Goal: Task Accomplishment & Management: Use online tool/utility

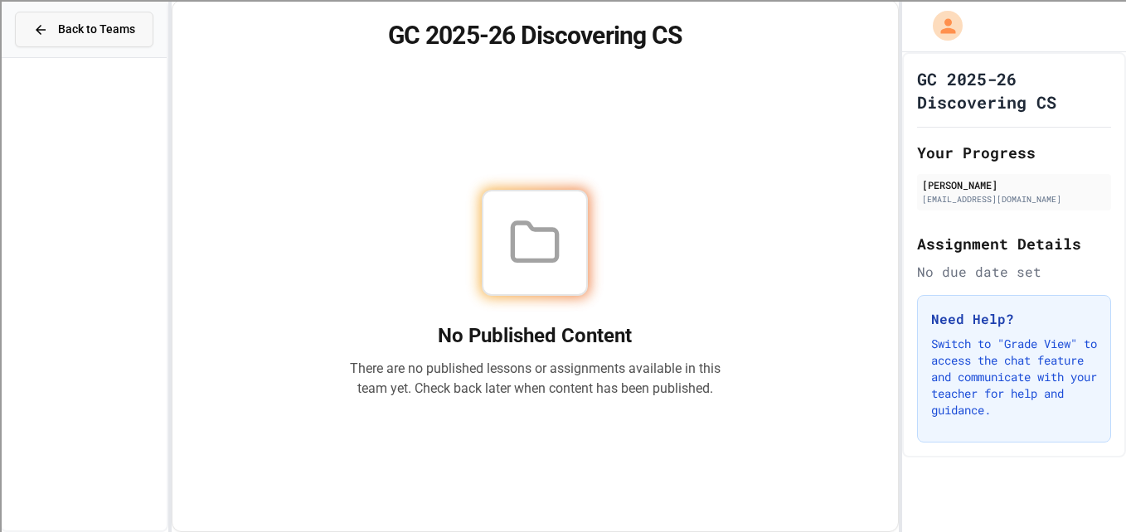
click at [115, 42] on button "Back to Teams" at bounding box center [84, 30] width 138 height 36
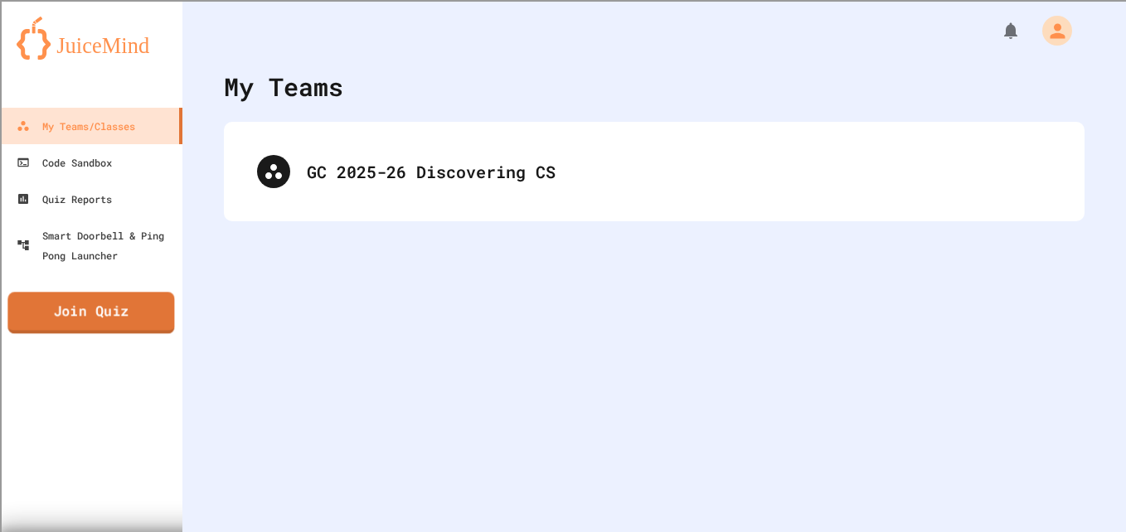
click at [73, 329] on link "Join Quiz" at bounding box center [90, 312] width 167 height 41
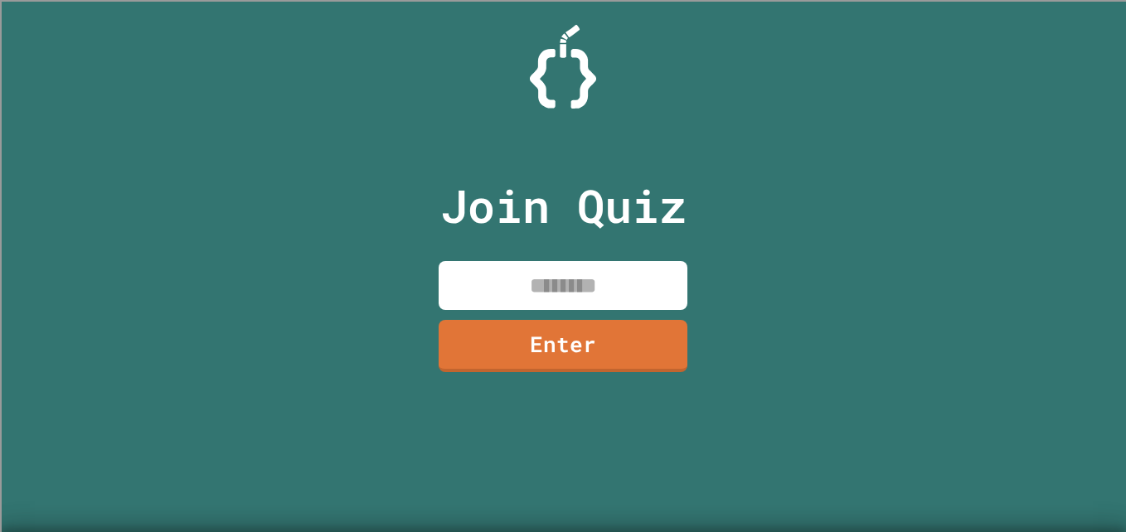
click at [546, 294] on input at bounding box center [563, 285] width 249 height 49
type input "********"
click at [500, 340] on link "Enter" at bounding box center [563, 346] width 249 height 52
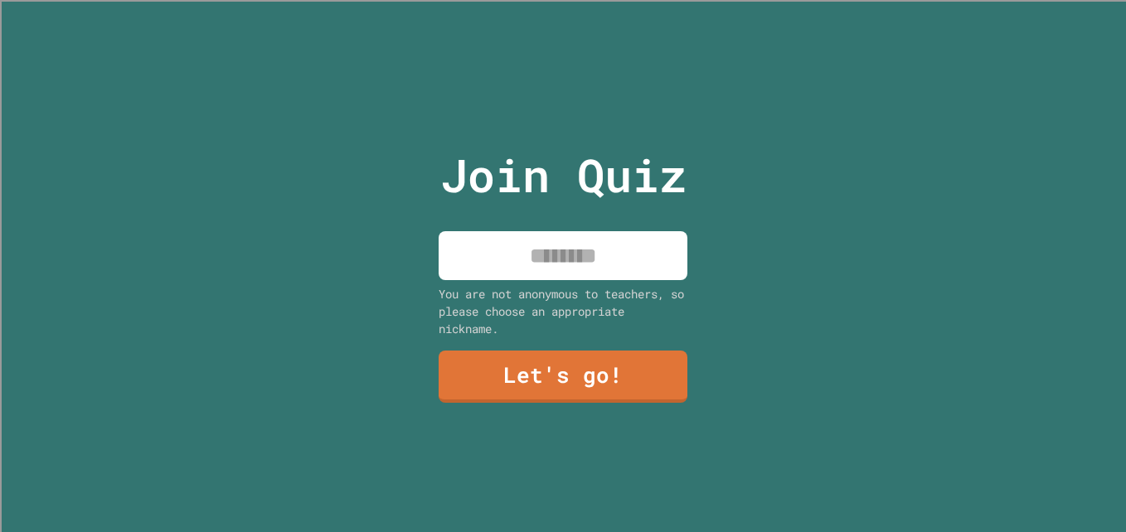
click at [537, 285] on div "You are not anonymous to teachers, so please choose an appropriate nickname." at bounding box center [563, 311] width 249 height 52
click at [523, 211] on div "Join Quiz You are not anonymous to teachers, so please choose an appropriate ni…" at bounding box center [563, 266] width 279 height 532
click at [512, 235] on input at bounding box center [563, 255] width 249 height 49
type input "******"
click at [500, 378] on link "Let's go!" at bounding box center [563, 377] width 249 height 52
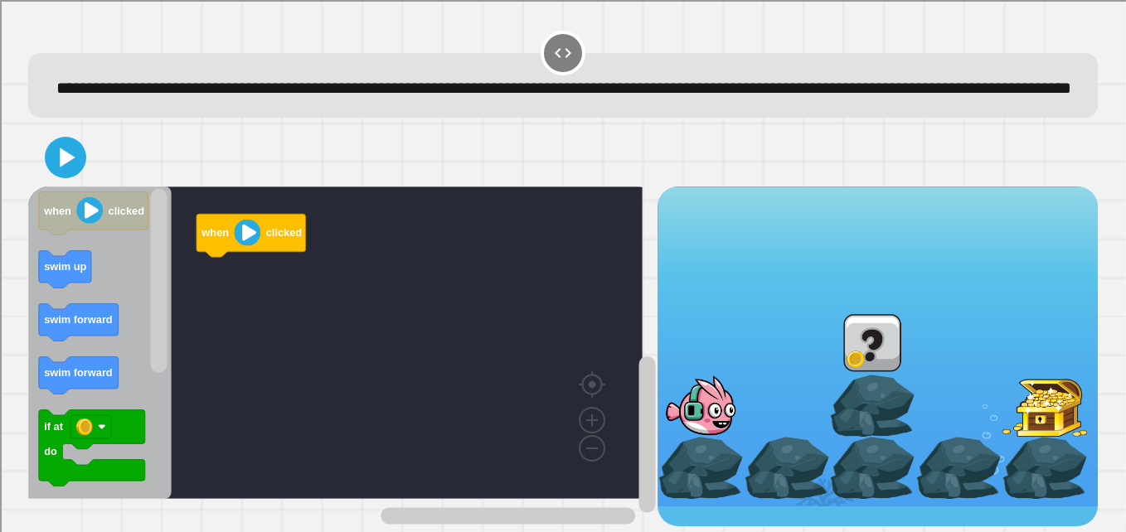
click at [638, 382] on rect "Blockly Workspace" at bounding box center [646, 435] width 17 height 157
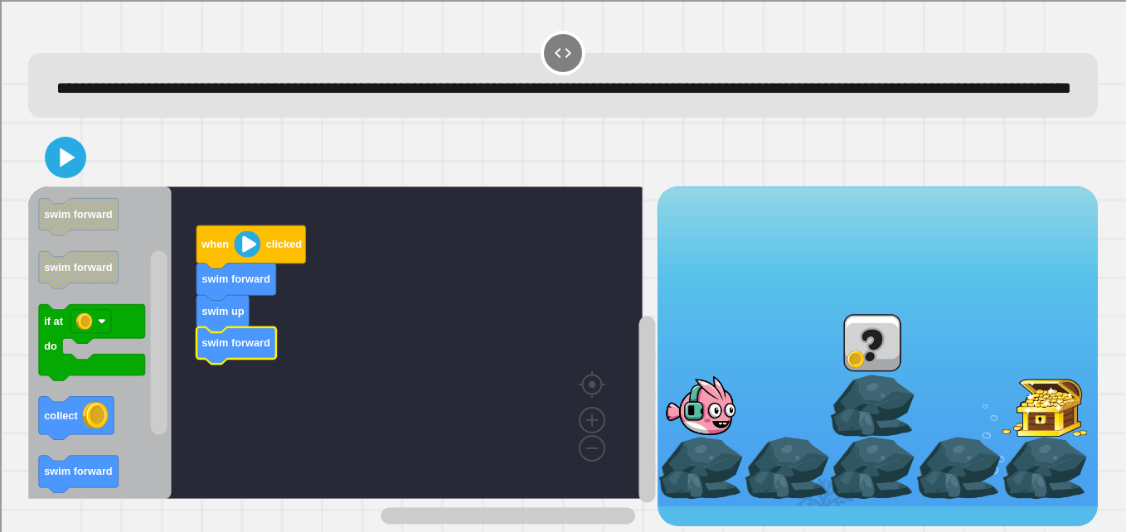
click at [179, 444] on div "when clicked swim forward swim up swim forward when clicked swim up swim forwar…" at bounding box center [342, 357] width 629 height 340
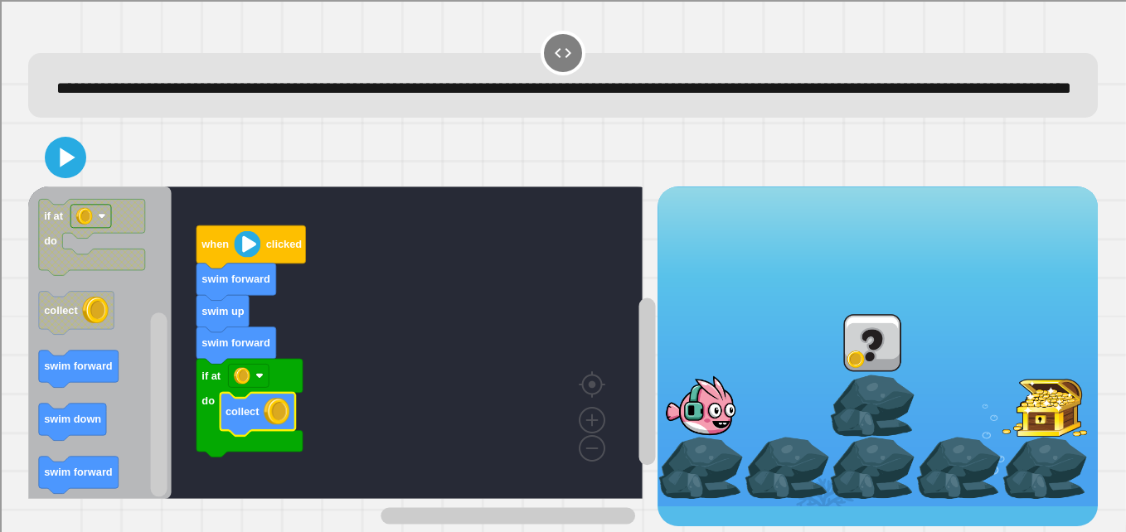
click at [173, 524] on div "**********" at bounding box center [563, 266] width 1126 height 532
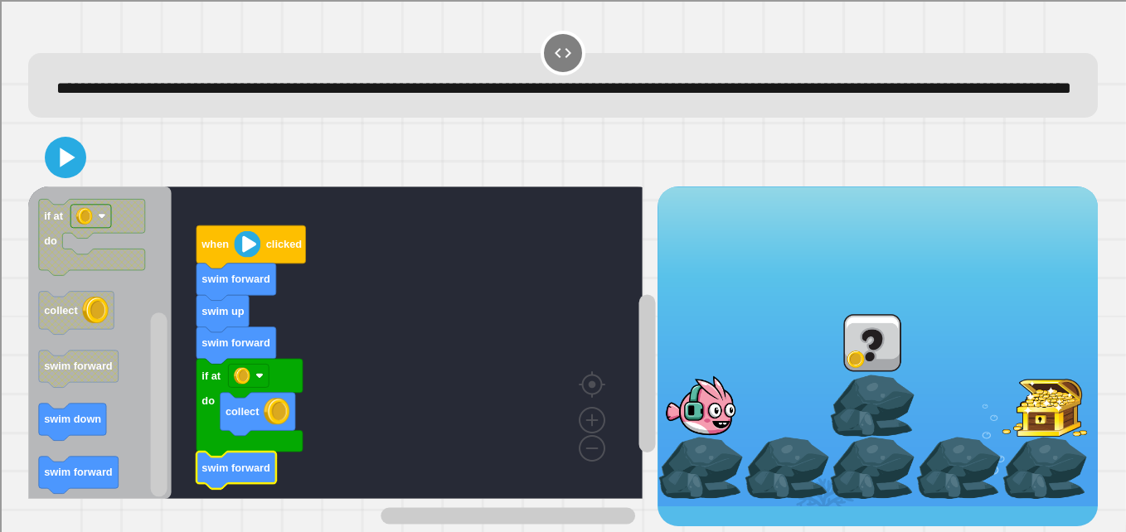
click at [637, 439] on g "Blockly Workspace" at bounding box center [647, 380] width 21 height 291
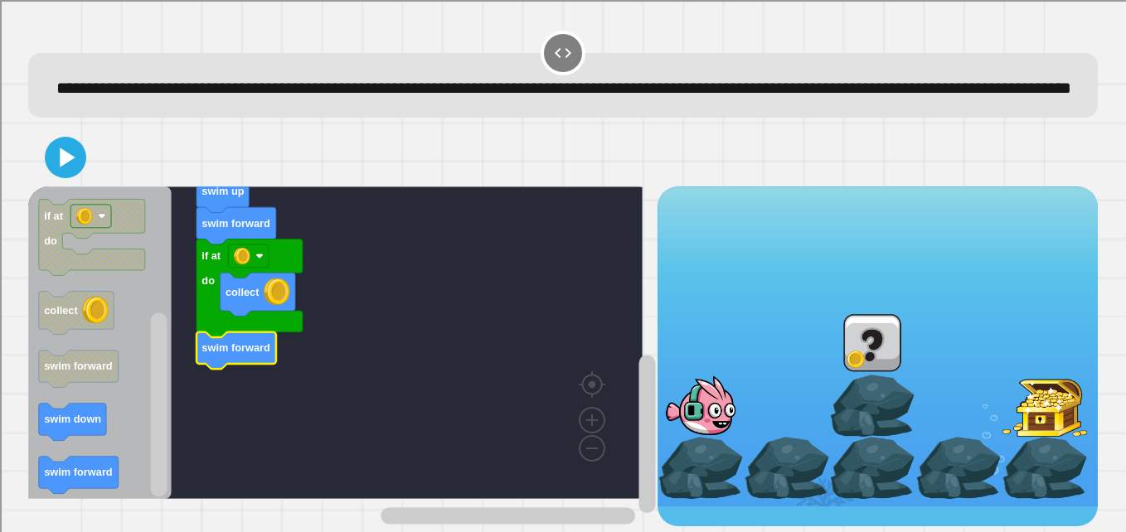
click at [638, 498] on rect "Blockly Workspace" at bounding box center [646, 435] width 17 height 158
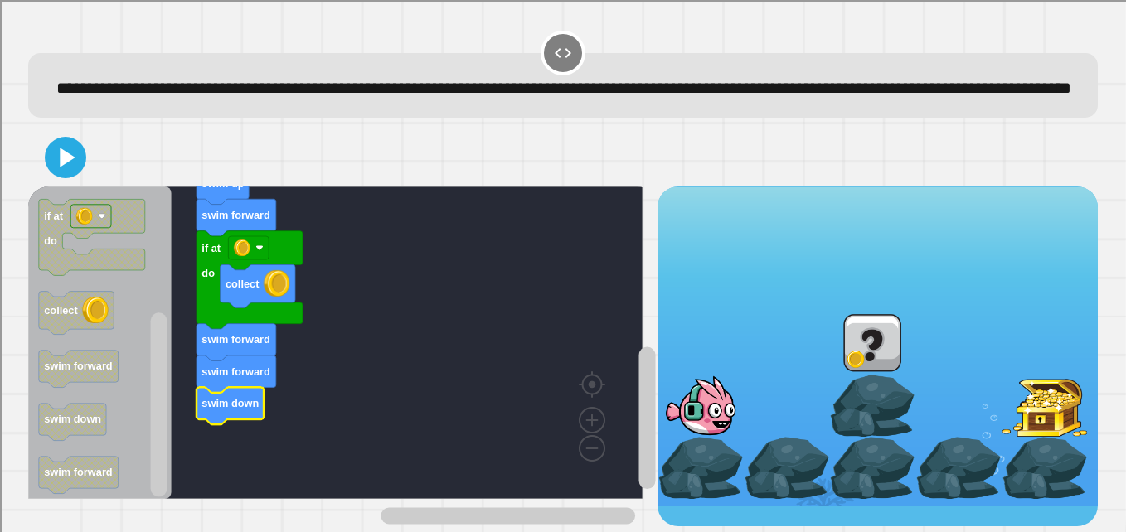
click at [60, 167] on icon at bounding box center [67, 157] width 15 height 19
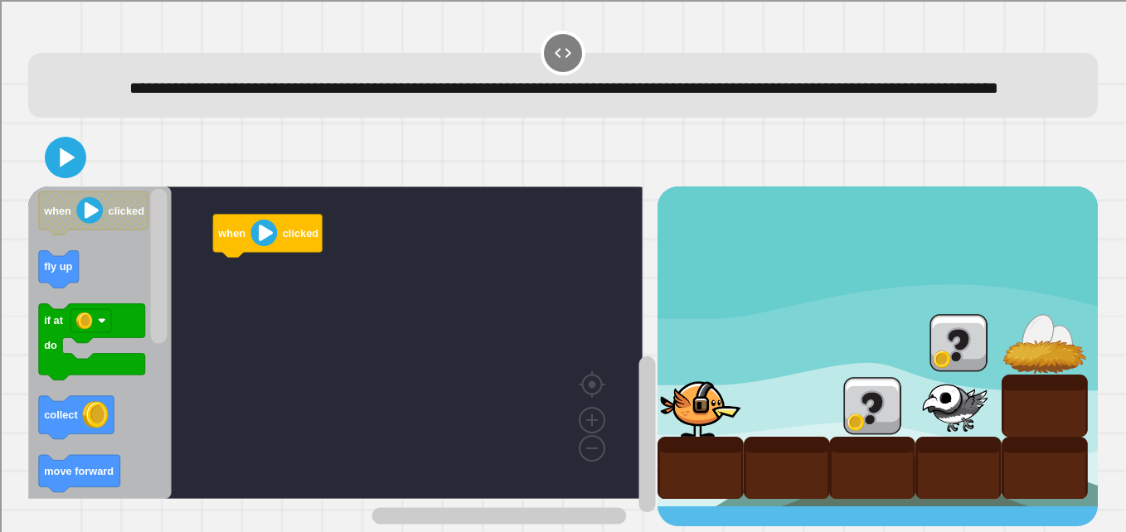
scroll to position [27, 0]
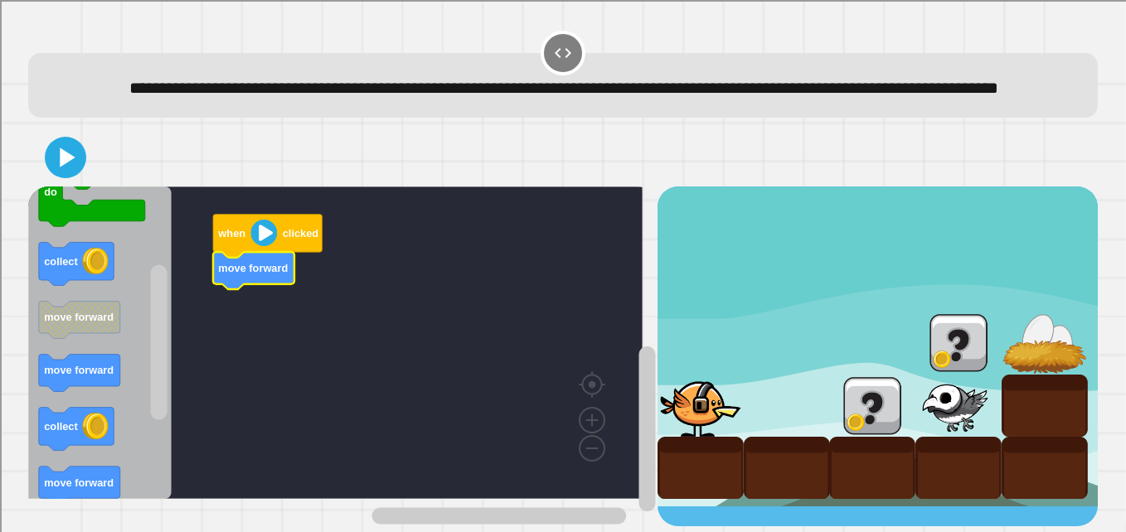
click at [168, 403] on g "Blockly Workspace" at bounding box center [158, 343] width 21 height 308
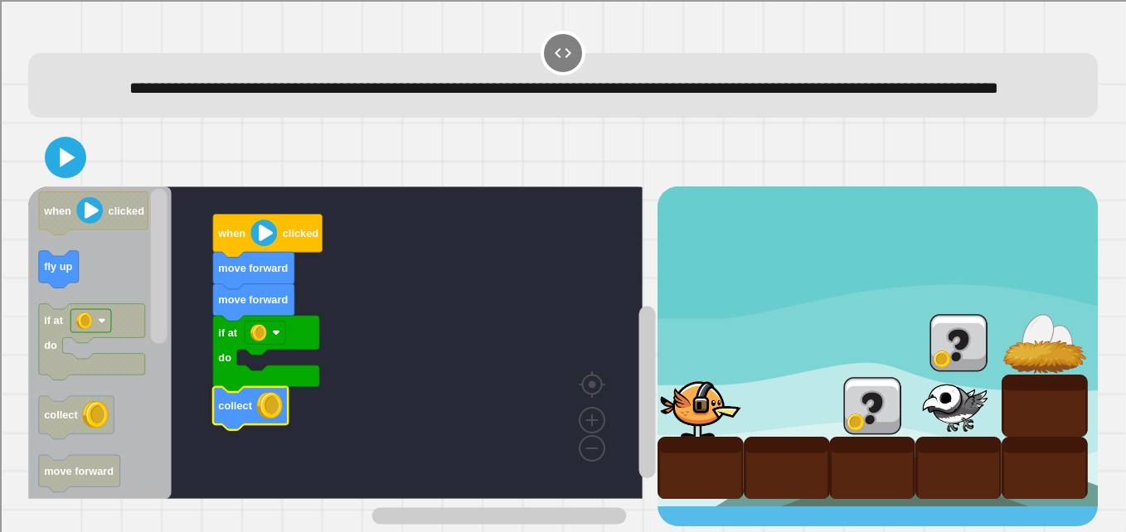
click at [153, 279] on rect "Blockly Workspace" at bounding box center [159, 266] width 17 height 155
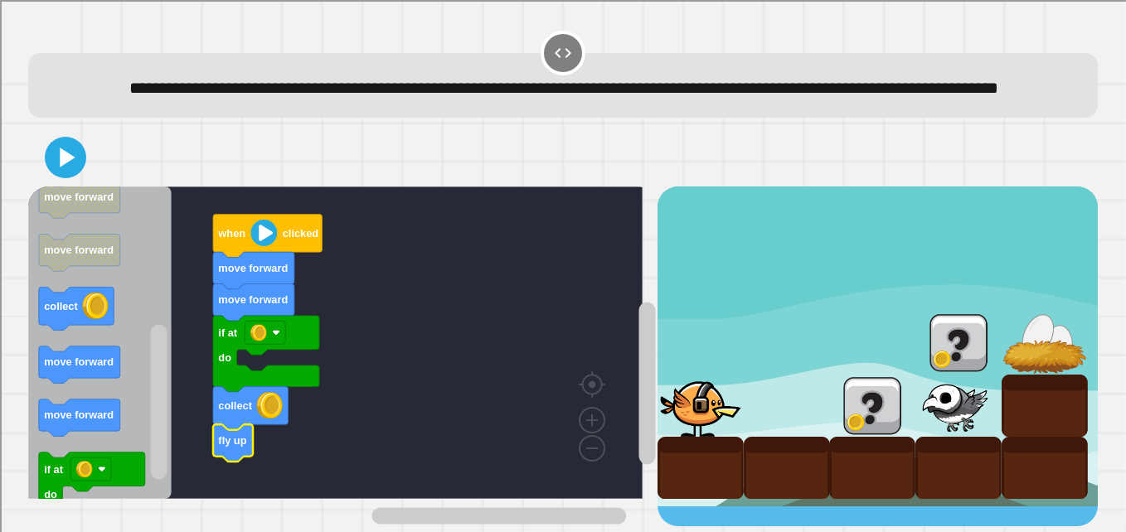
click at [158, 459] on rect "Blockly Workspace" at bounding box center [159, 402] width 17 height 155
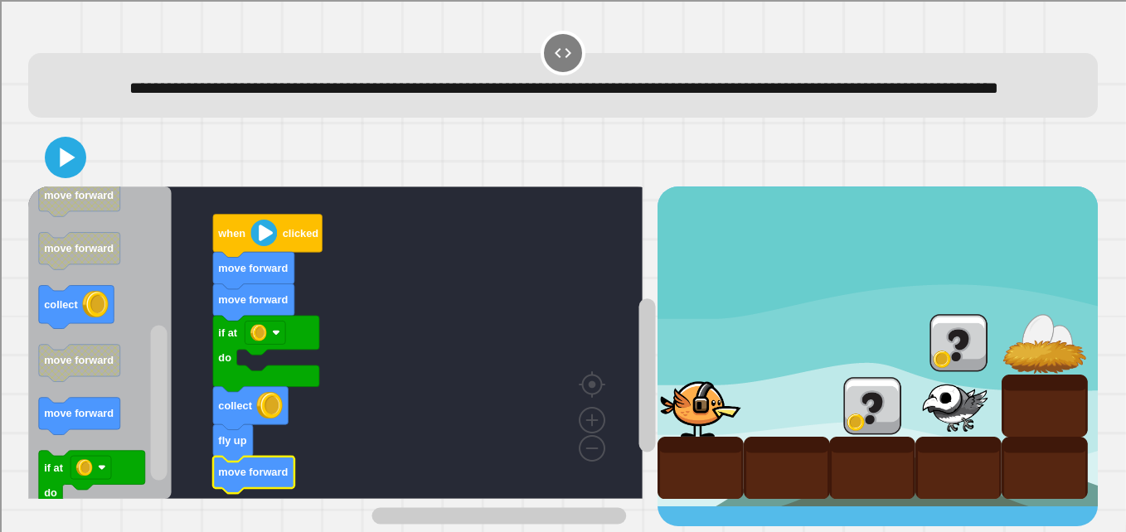
click at [165, 401] on g "Blockly Workspace" at bounding box center [158, 343] width 21 height 308
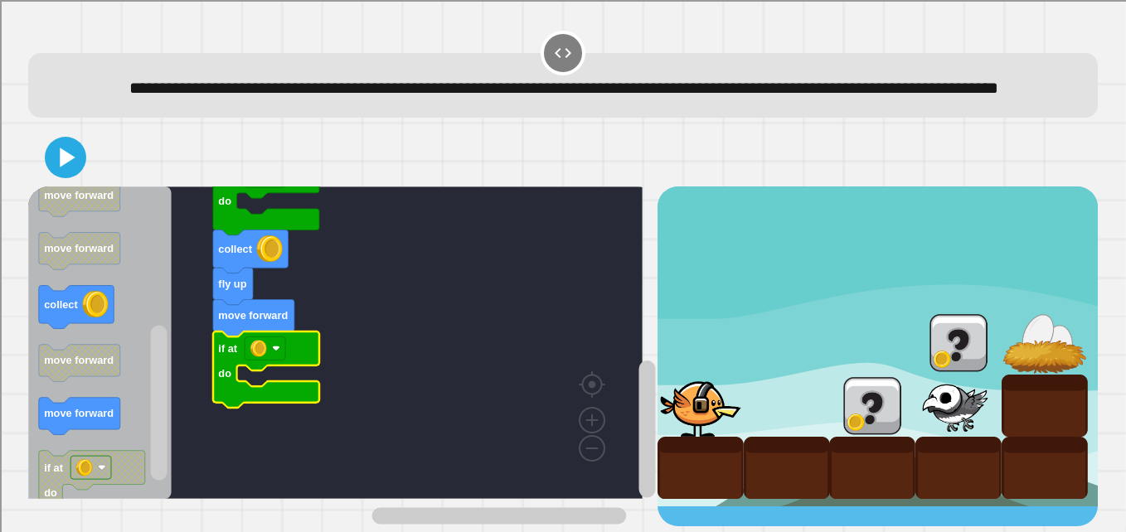
click at [638, 409] on rect "Blockly Workspace" at bounding box center [646, 430] width 17 height 138
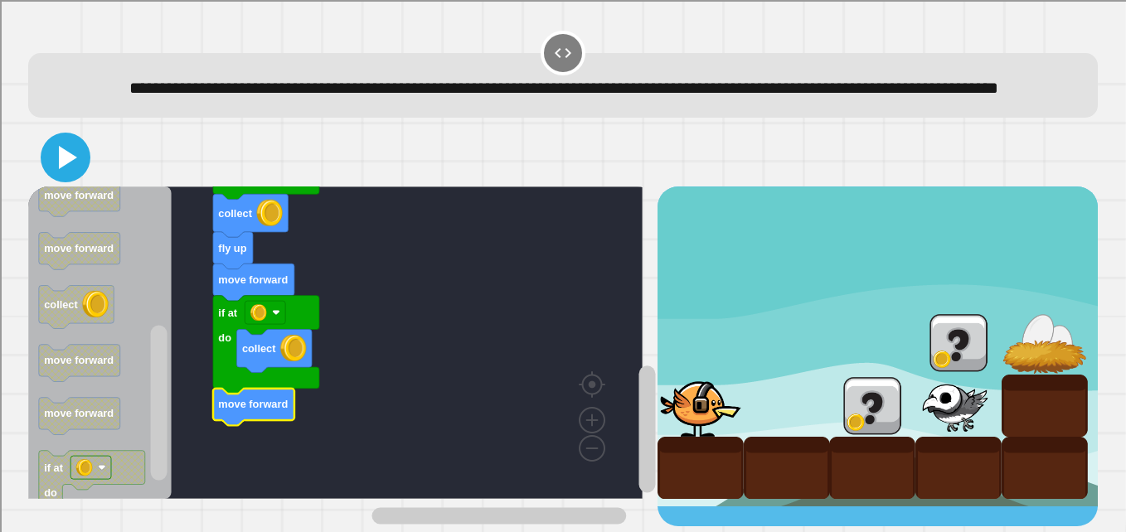
click at [61, 163] on icon at bounding box center [68, 157] width 18 height 23
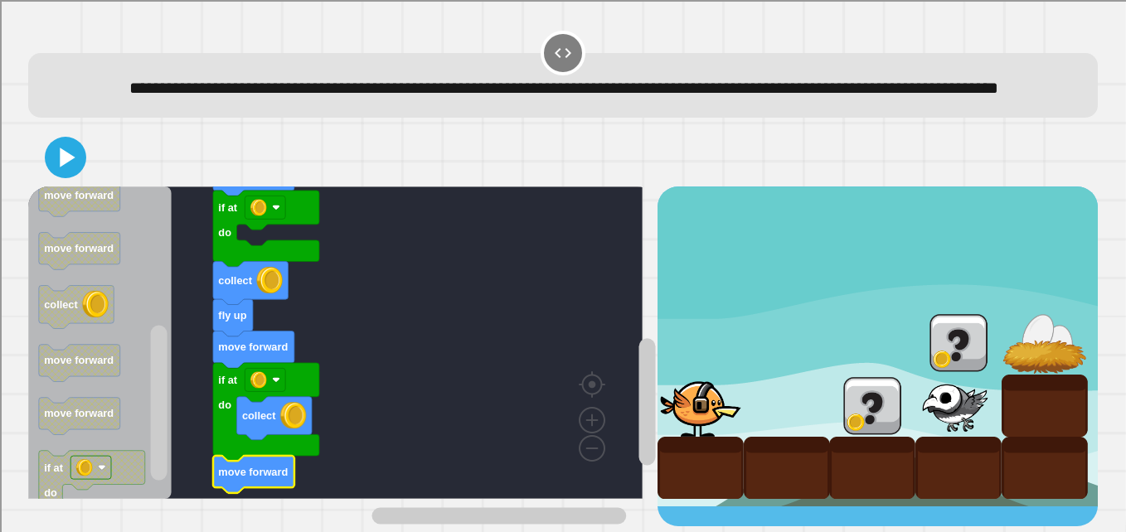
click at [638, 338] on rect "Blockly Workspace" at bounding box center [646, 401] width 17 height 127
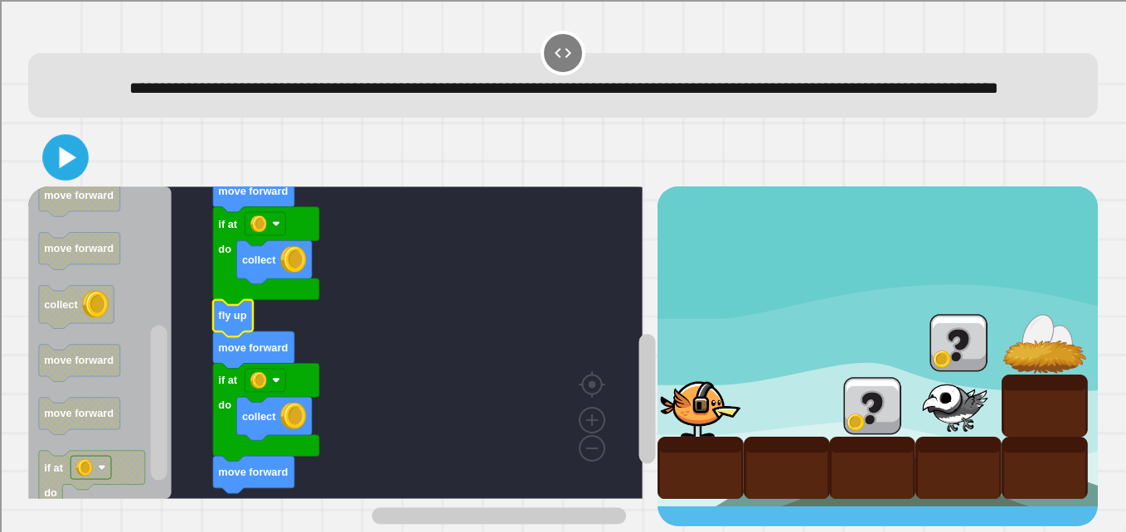
click at [66, 162] on icon at bounding box center [67, 158] width 17 height 22
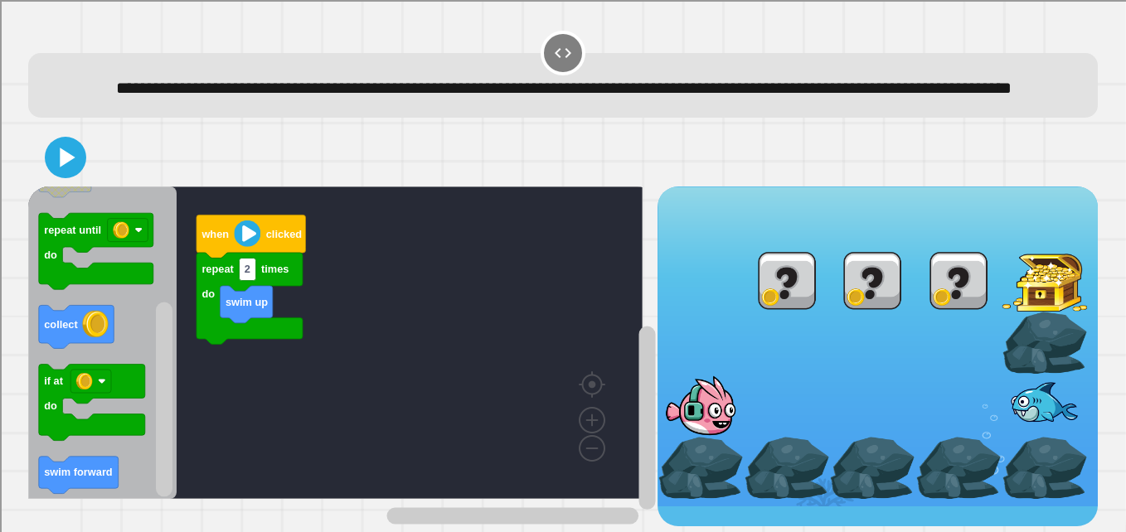
click at [161, 478] on rect "Blockly Workspace" at bounding box center [164, 400] width 17 height 195
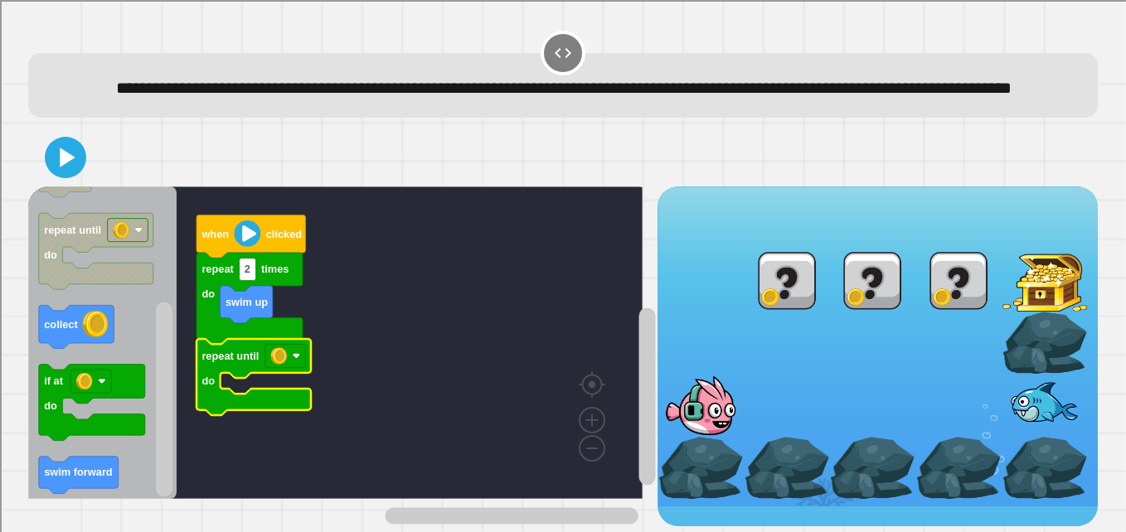
click at [174, 437] on g "Blockly Workspace" at bounding box center [163, 343] width 21 height 308
click at [291, 367] on rect "Blockly Workspace" at bounding box center [285, 356] width 41 height 23
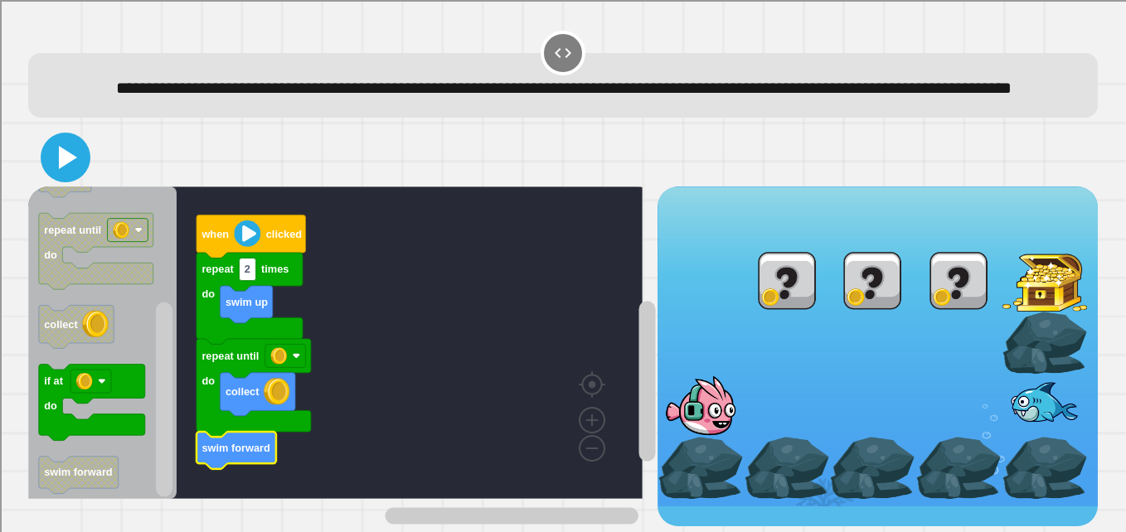
click at [62, 166] on icon at bounding box center [68, 157] width 18 height 23
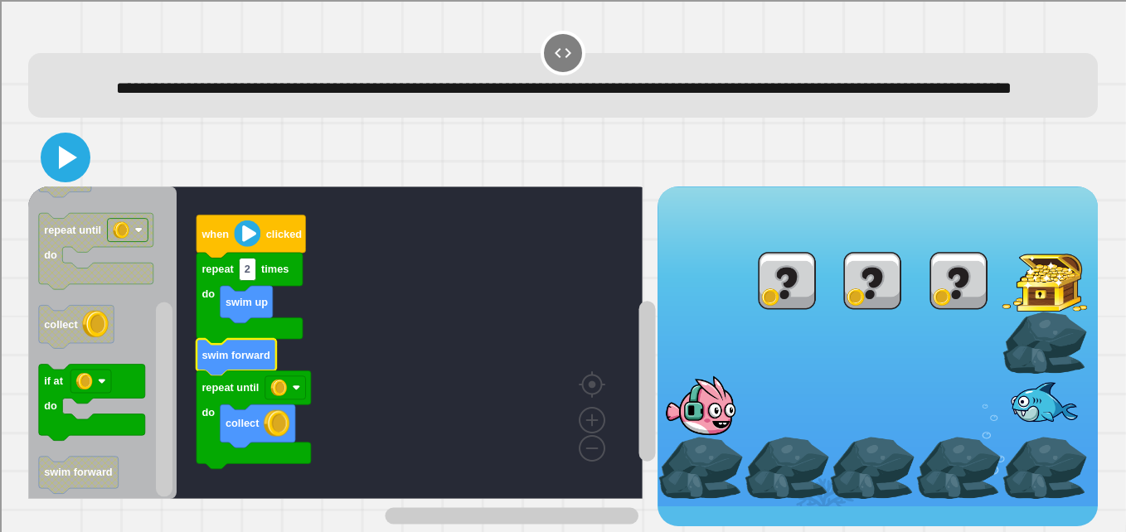
click at [57, 172] on icon at bounding box center [66, 158] width 40 height 40
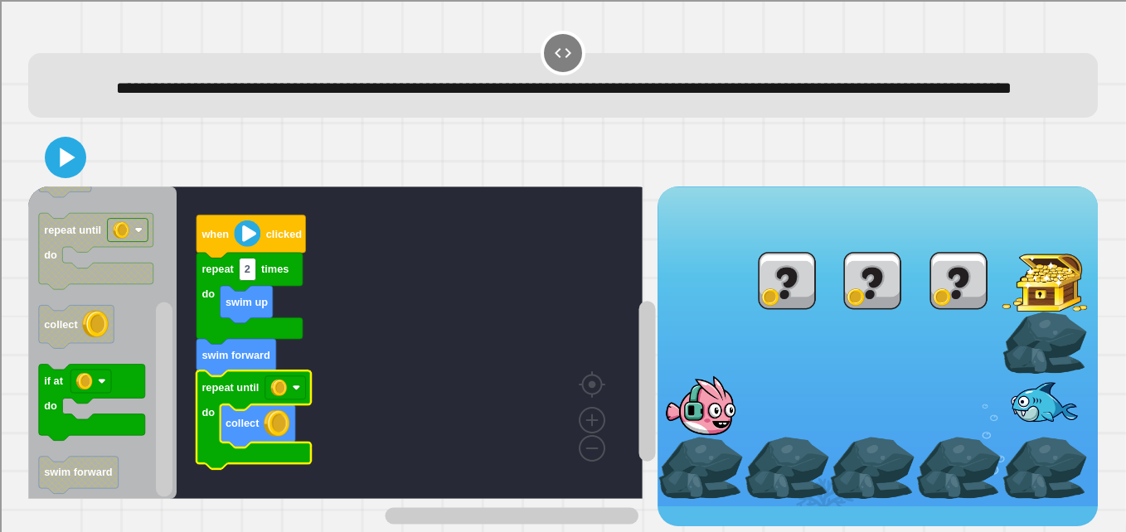
click at [266, 395] on rect "Blockly Workspace" at bounding box center [285, 387] width 41 height 23
click at [70, 149] on icon at bounding box center [66, 158] width 40 height 40
click at [619, 393] on div "when clicked swim up repeat 2 times do swim forward repeat until do collect whe…" at bounding box center [342, 357] width 629 height 340
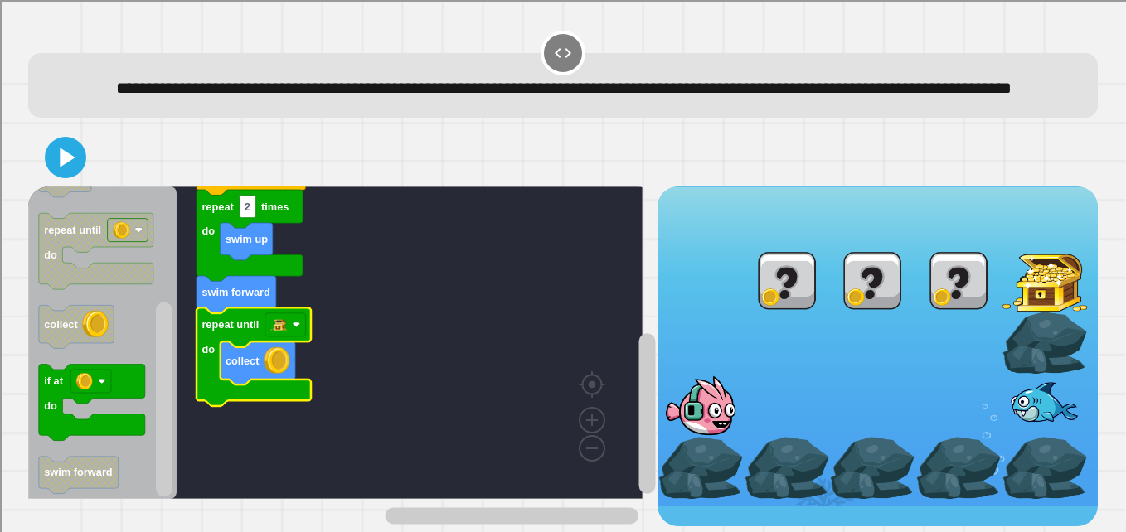
click at [638, 387] on rect "Blockly Workspace" at bounding box center [646, 413] width 17 height 161
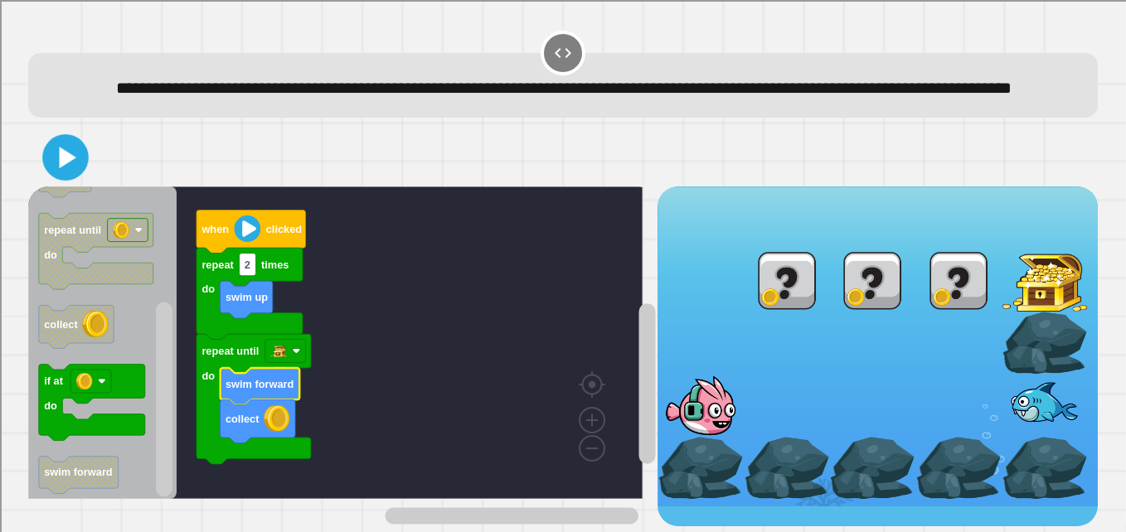
click at [63, 156] on icon at bounding box center [67, 158] width 17 height 22
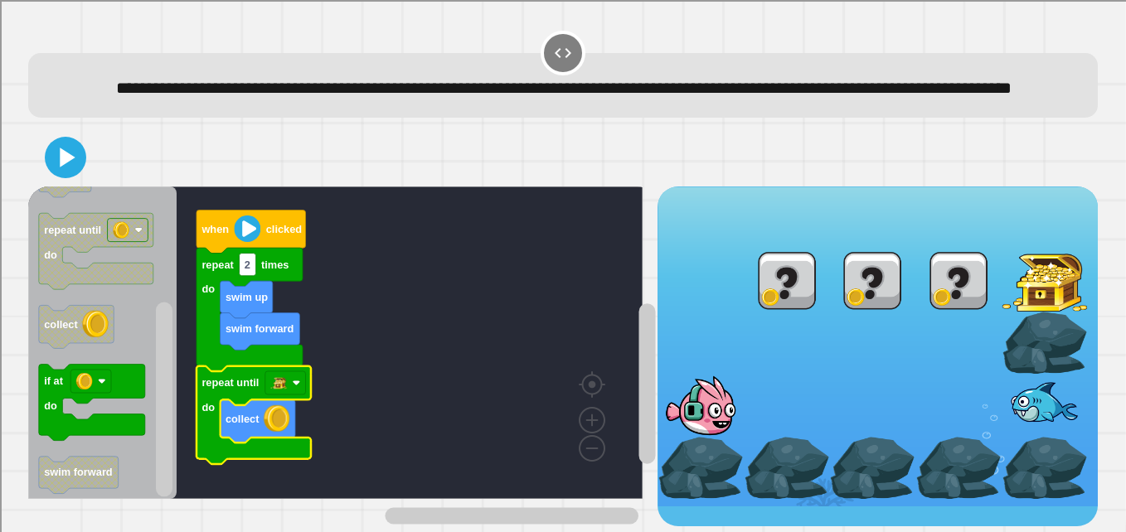
click at [314, 307] on rect "Blockly Workspace" at bounding box center [335, 343] width 614 height 313
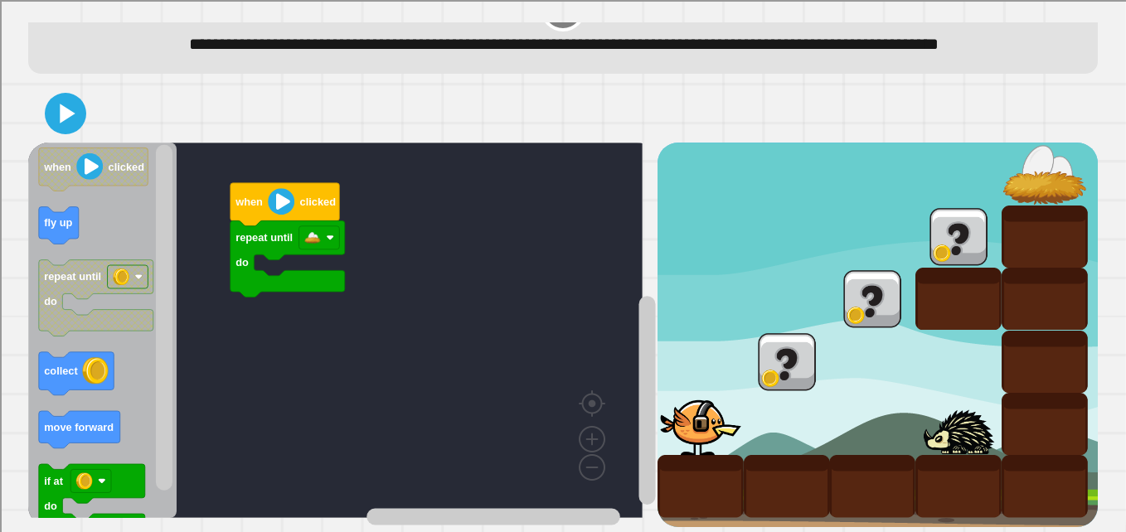
scroll to position [89, 0]
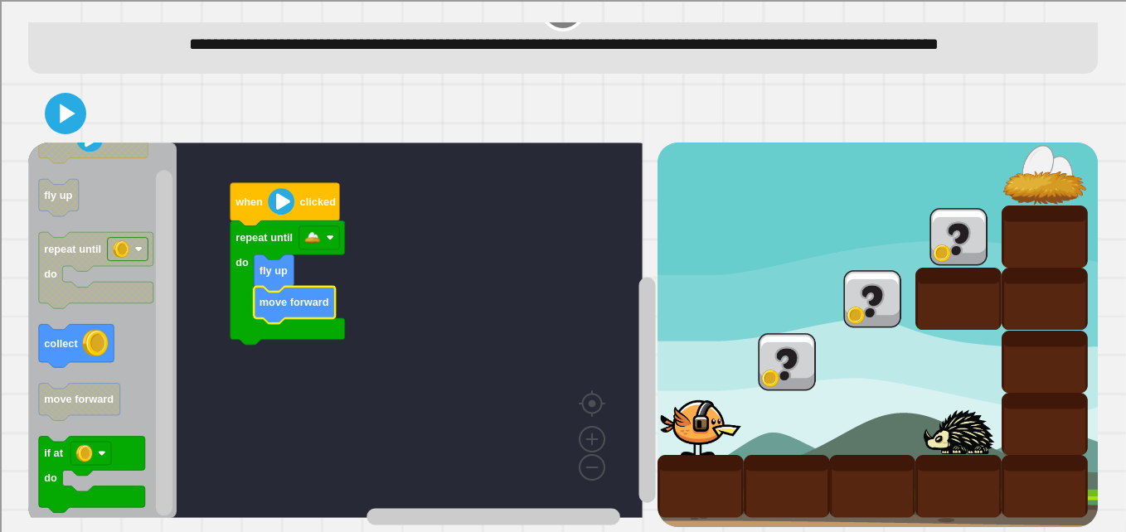
click at [158, 378] on rect "Blockly Workspace" at bounding box center [164, 343] width 17 height 346
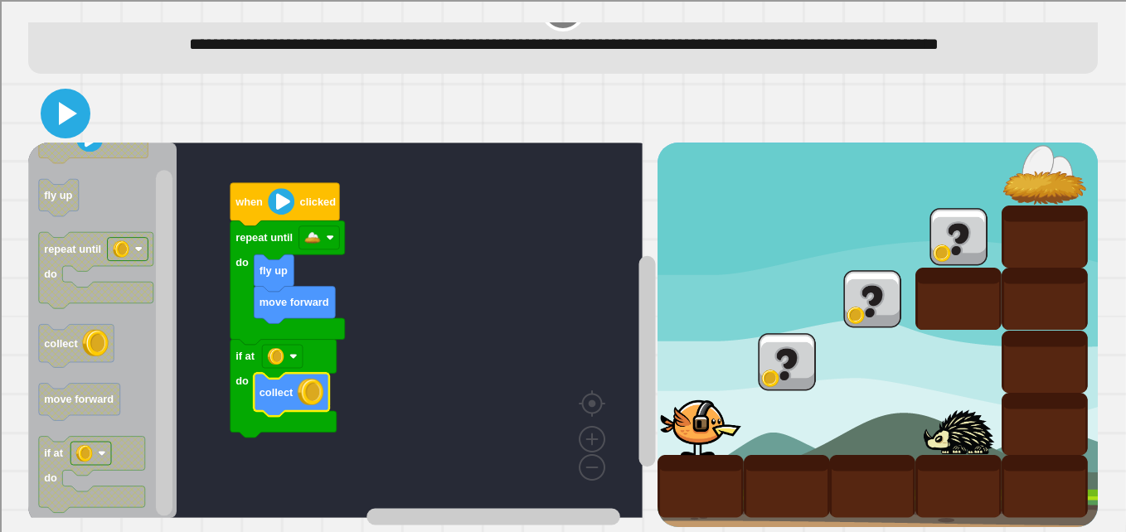
click at [70, 102] on icon at bounding box center [68, 113] width 18 height 23
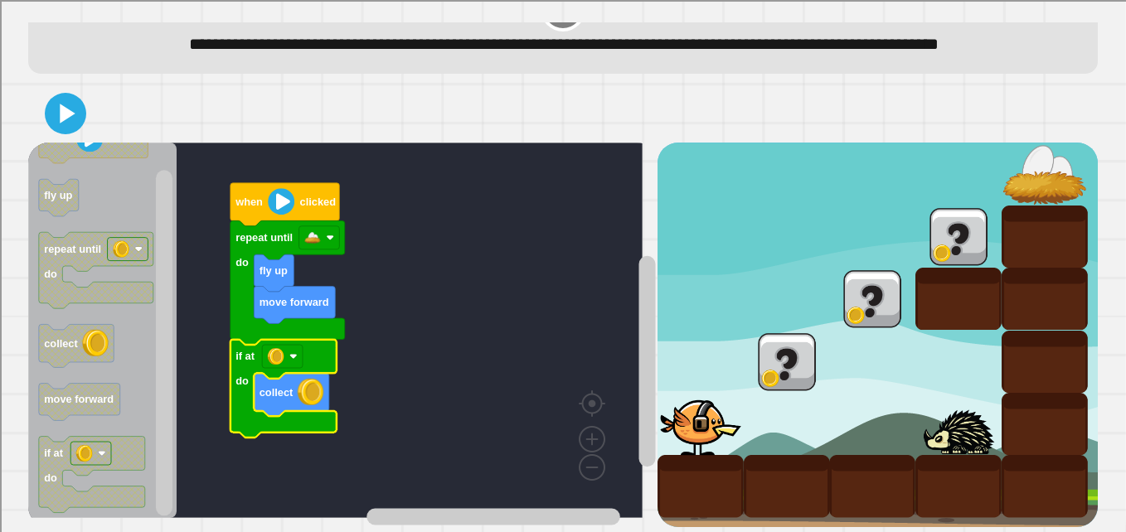
click at [291, 352] on rect "Blockly Workspace" at bounding box center [282, 356] width 41 height 23
click at [156, 410] on rect "Blockly Workspace" at bounding box center [164, 343] width 17 height 346
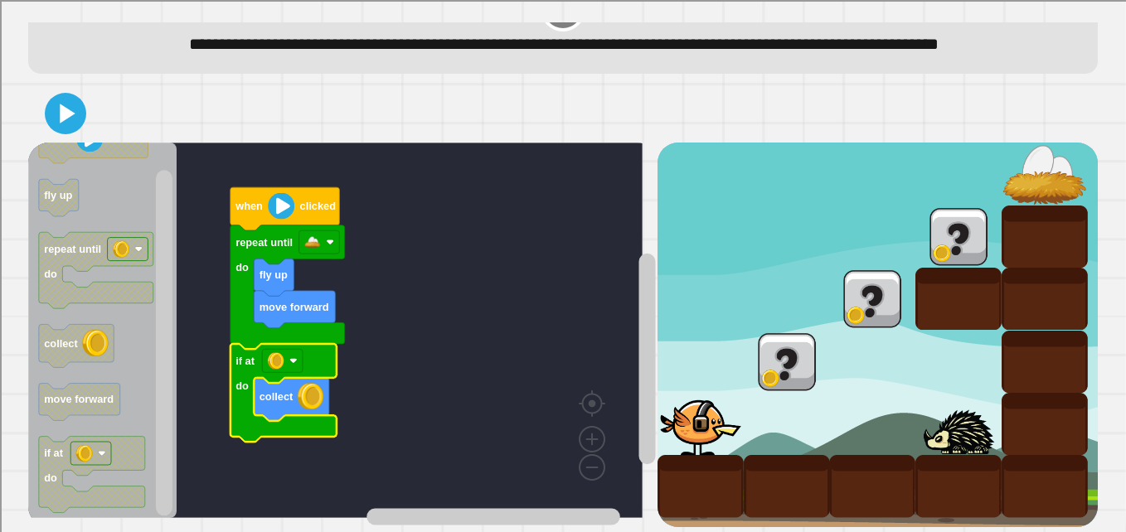
click at [637, 367] on g "Blockly Workspace" at bounding box center [647, 350] width 21 height 354
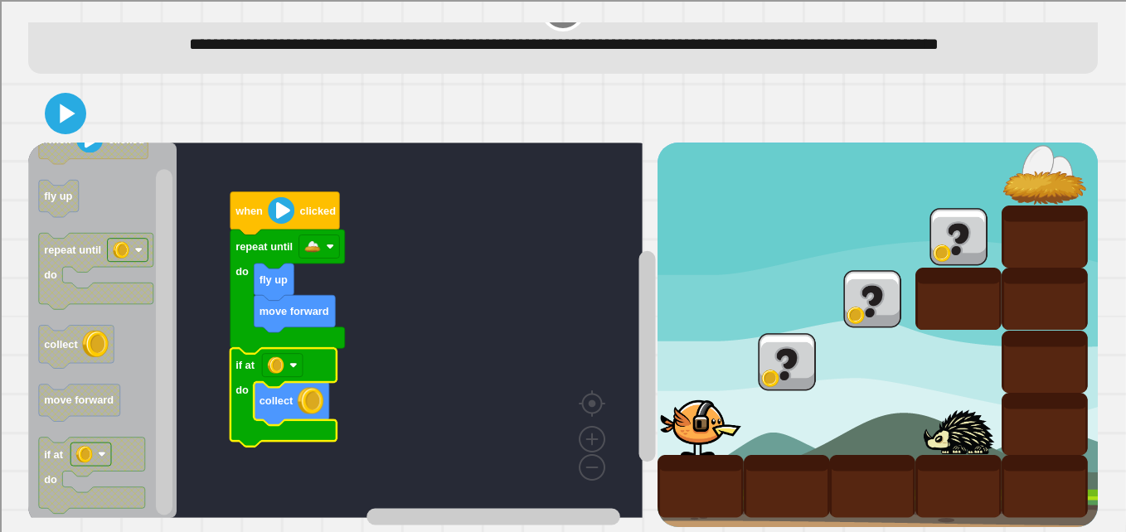
click at [165, 405] on rect "Blockly Workspace" at bounding box center [164, 342] width 17 height 346
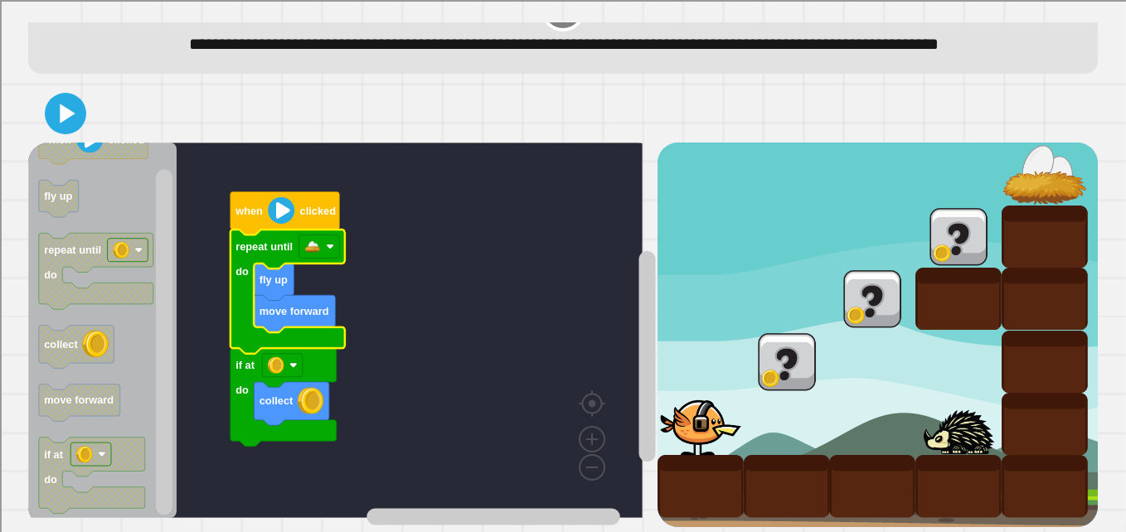
click at [330, 235] on rect "Blockly Workspace" at bounding box center [319, 246] width 41 height 23
click at [330, 243] on image "Blockly Workspace" at bounding box center [330, 247] width 8 height 8
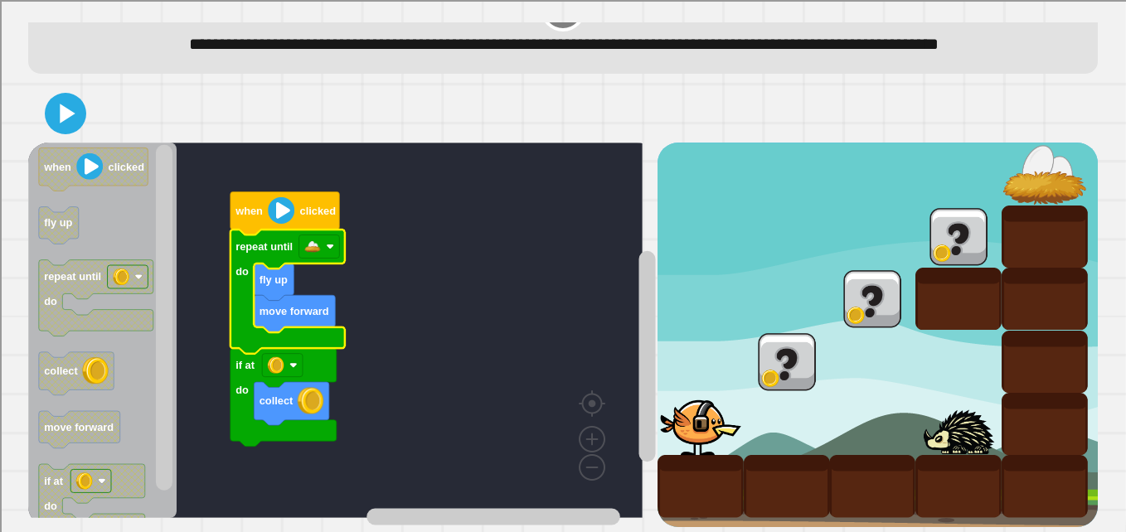
click at [160, 174] on rect "Blockly Workspace" at bounding box center [164, 318] width 17 height 346
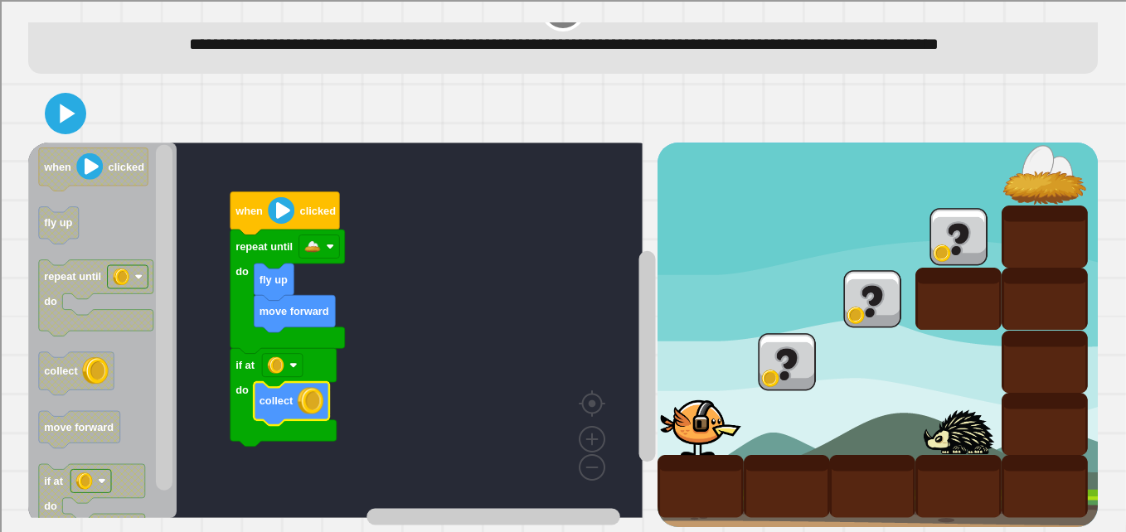
click at [297, 393] on icon "Blockly Workspace" at bounding box center [291, 403] width 75 height 43
click at [72, 103] on icon at bounding box center [67, 114] width 17 height 22
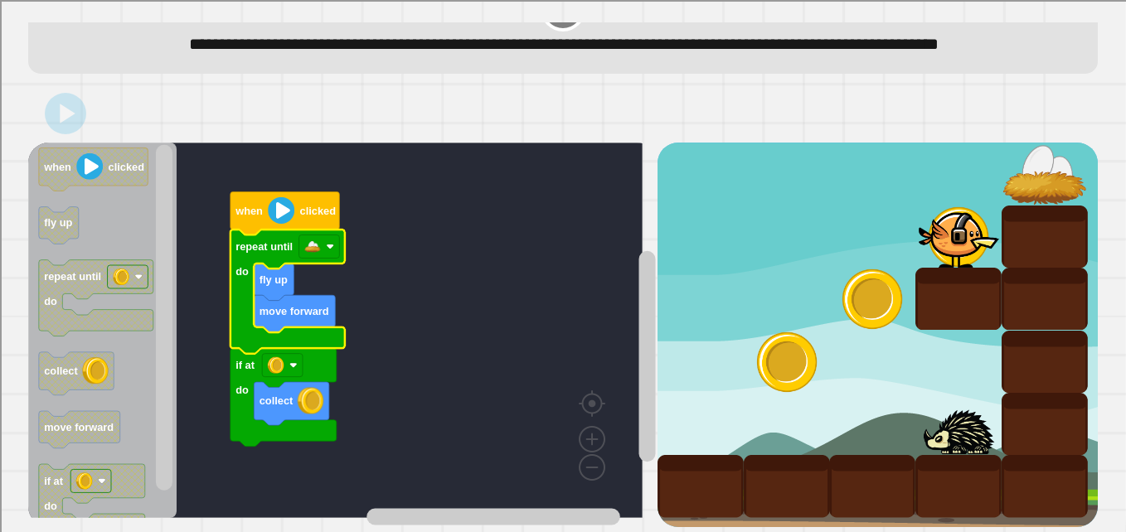
click at [324, 230] on g "repeat until do fly up move forward if at do collect" at bounding box center [288, 338] width 114 height 217
click at [317, 249] on rect "Blockly Workspace" at bounding box center [335, 331] width 614 height 376
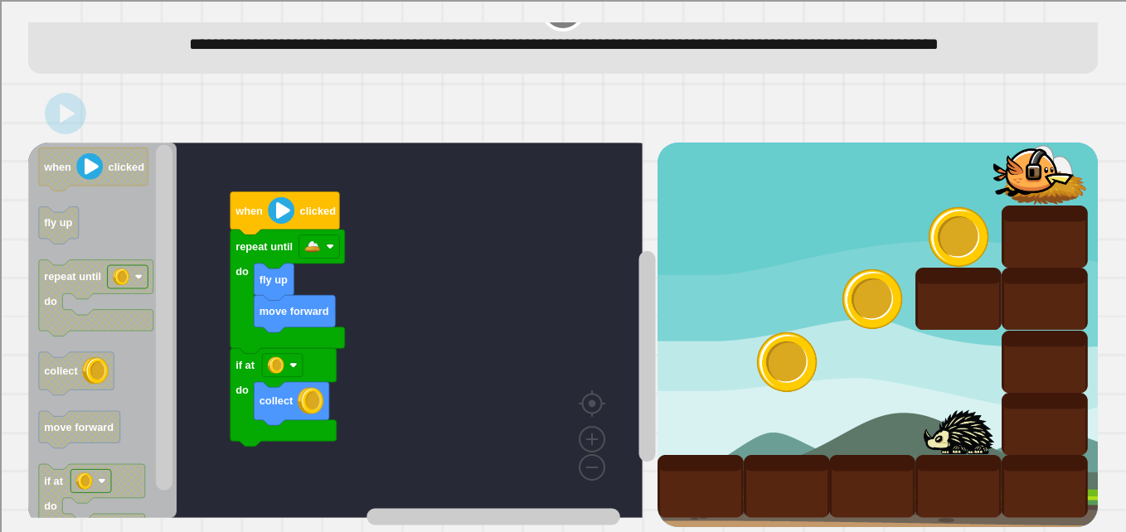
click at [316, 239] on image "Blockly Workspace" at bounding box center [312, 247] width 17 height 17
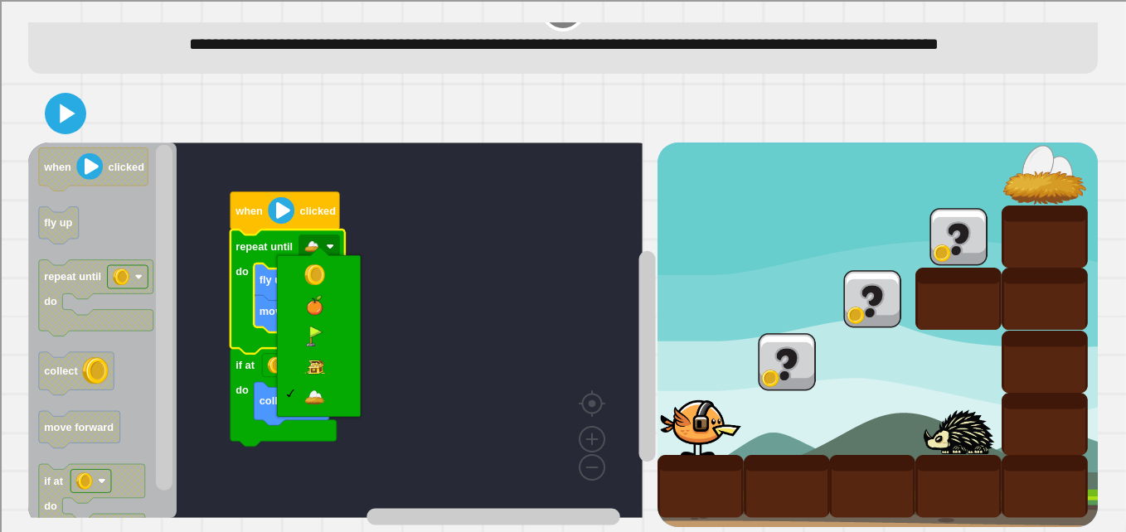
click at [208, 268] on rect "Blockly Workspace" at bounding box center [335, 331] width 614 height 376
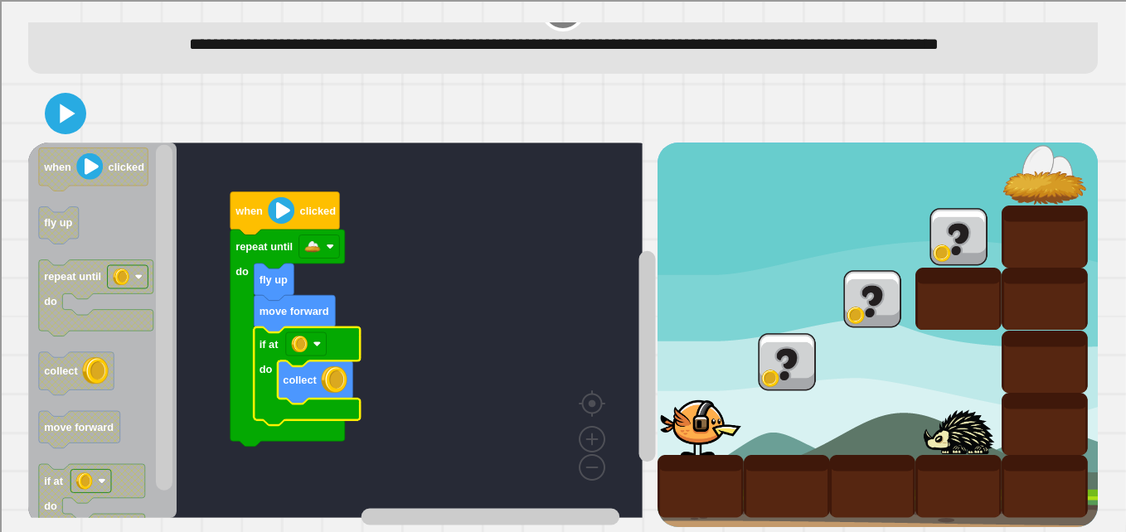
click at [55, 112] on icon at bounding box center [65, 113] width 33 height 33
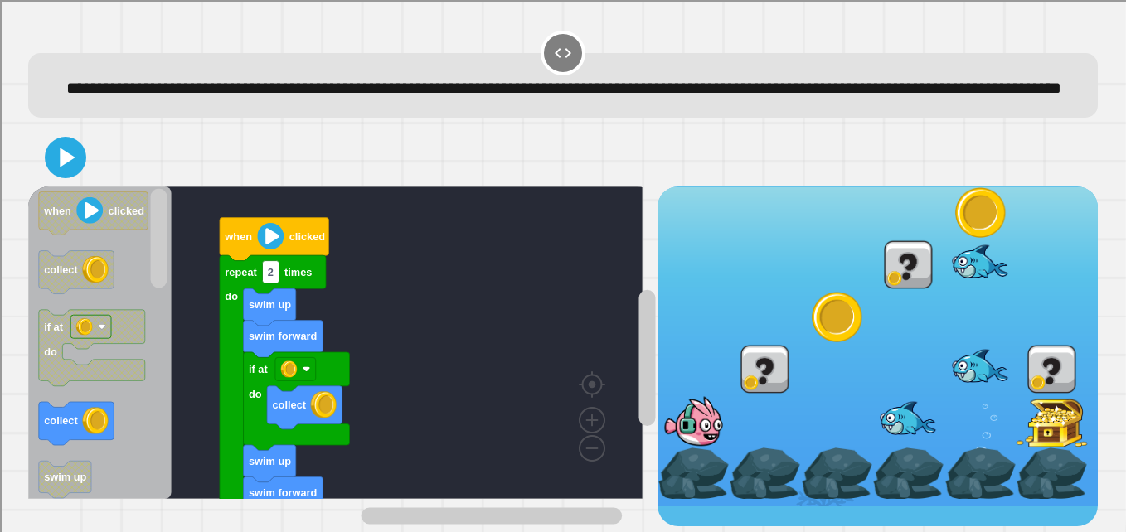
scroll to position [27, 0]
click at [613, 332] on rect "Blockly Workspace" at bounding box center [335, 343] width 614 height 313
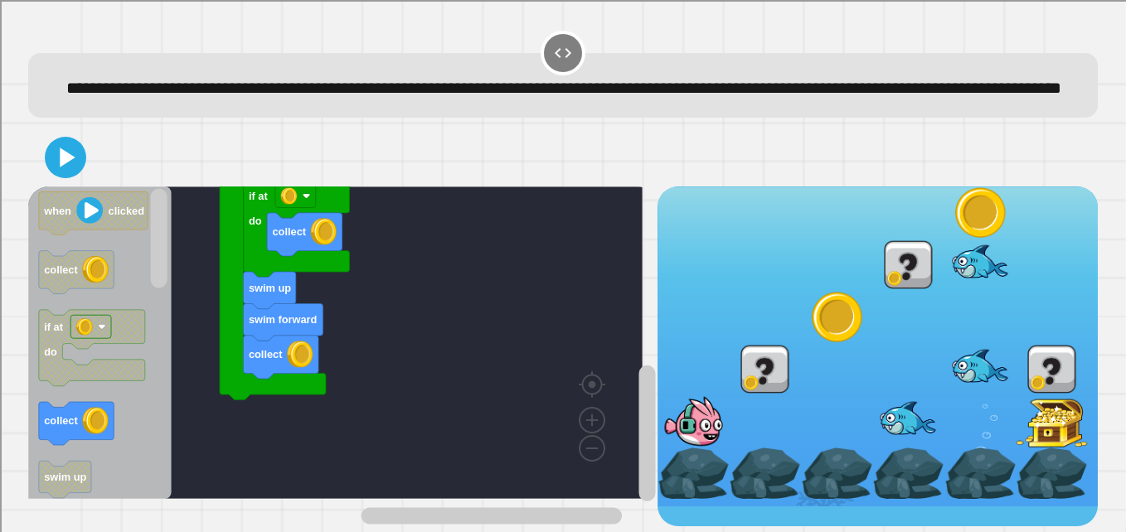
click at [638, 405] on rect "Blockly Workspace" at bounding box center [646, 434] width 17 height 136
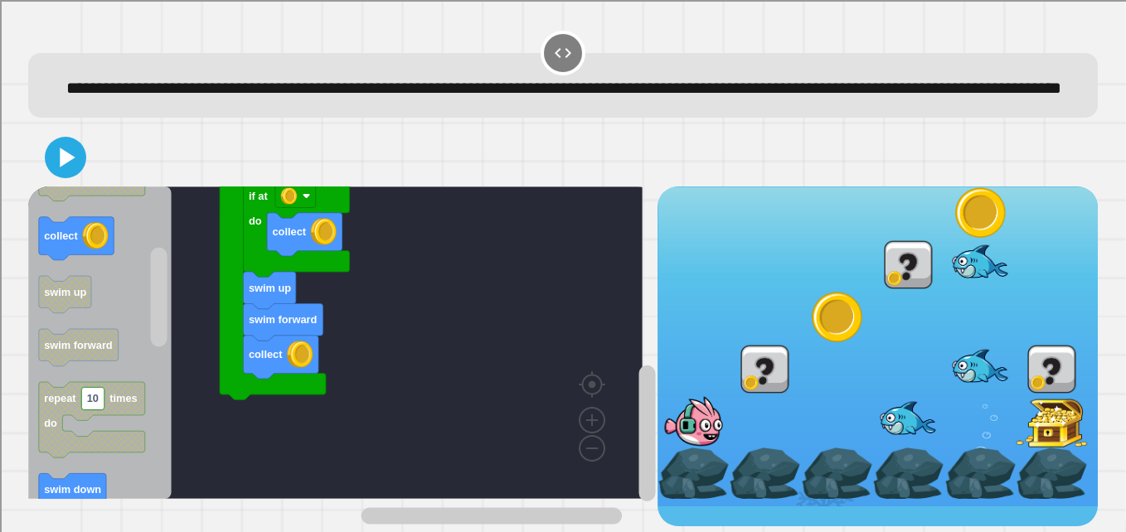
click at [205, 263] on div "collect collect swim forward swim up if at do swim forward swim up repeat 2 tim…" at bounding box center [342, 357] width 629 height 340
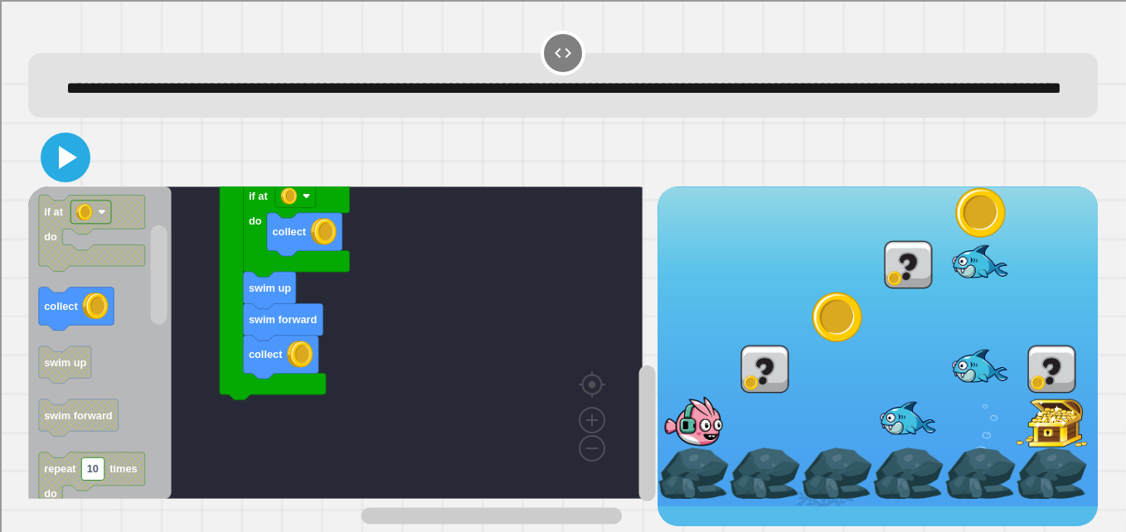
click at [60, 169] on icon at bounding box center [68, 157] width 18 height 23
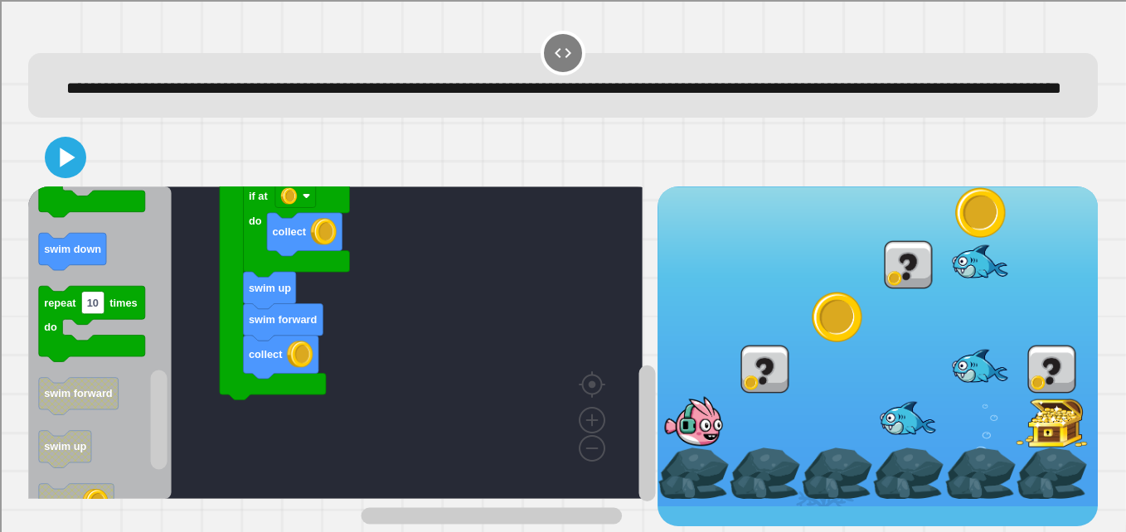
click at [173, 459] on div "collect collect swim forward swim up if at do swim forward swim up repeat 2 tim…" at bounding box center [342, 357] width 629 height 340
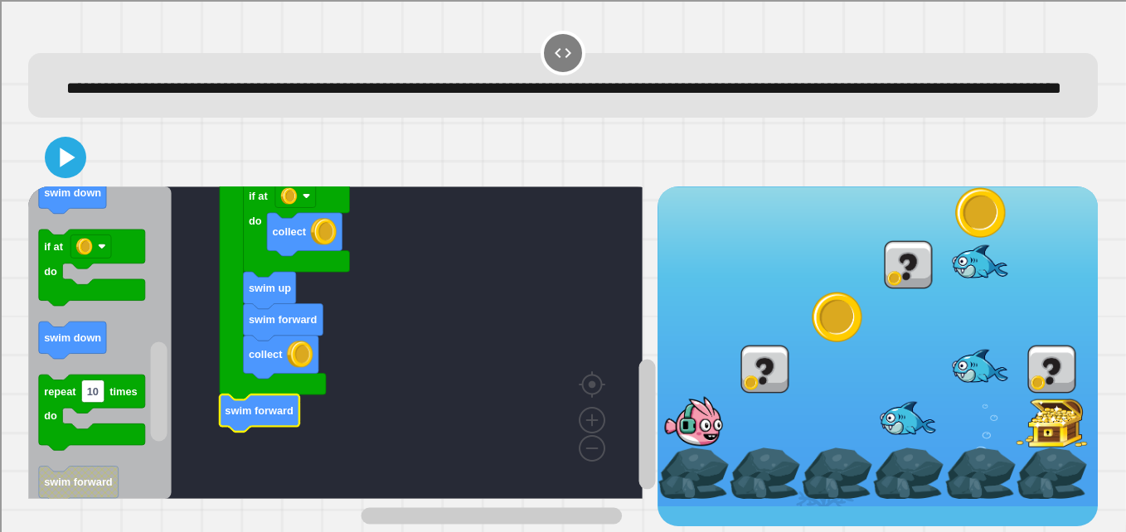
click at [154, 403] on rect "Blockly Workspace" at bounding box center [159, 392] width 17 height 100
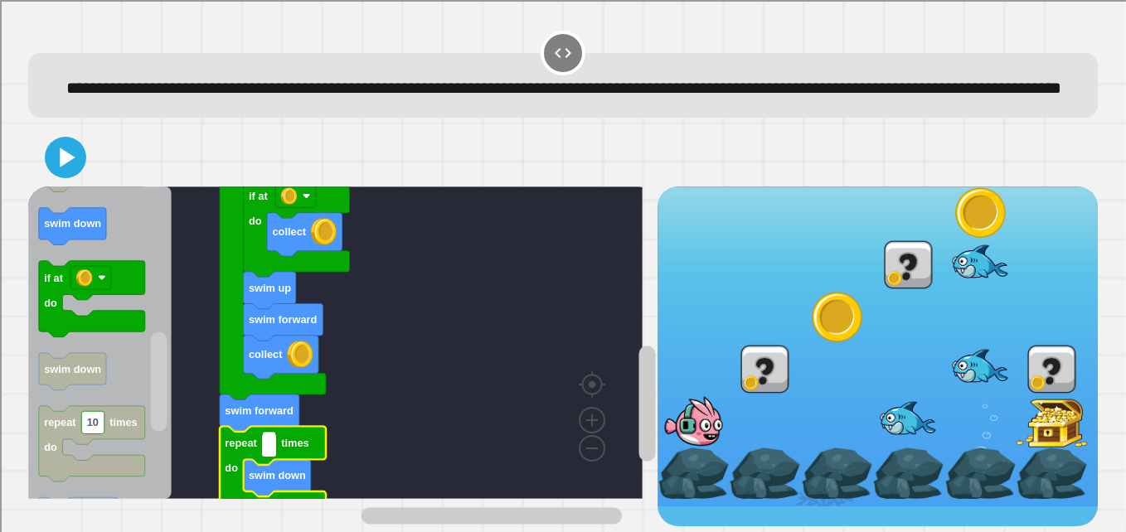
type input "*"
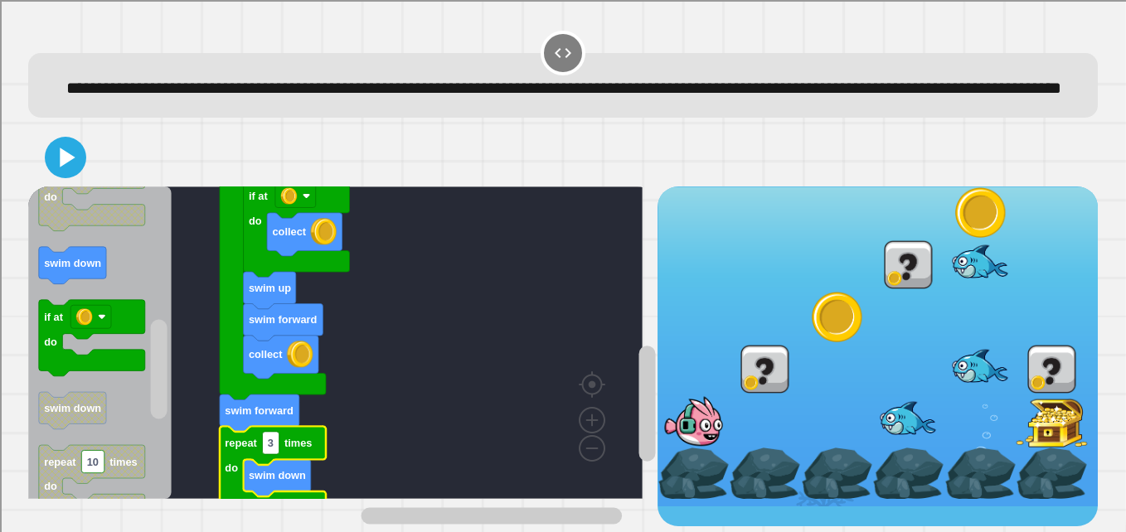
click at [151, 362] on rect "Blockly Workspace" at bounding box center [159, 370] width 17 height 100
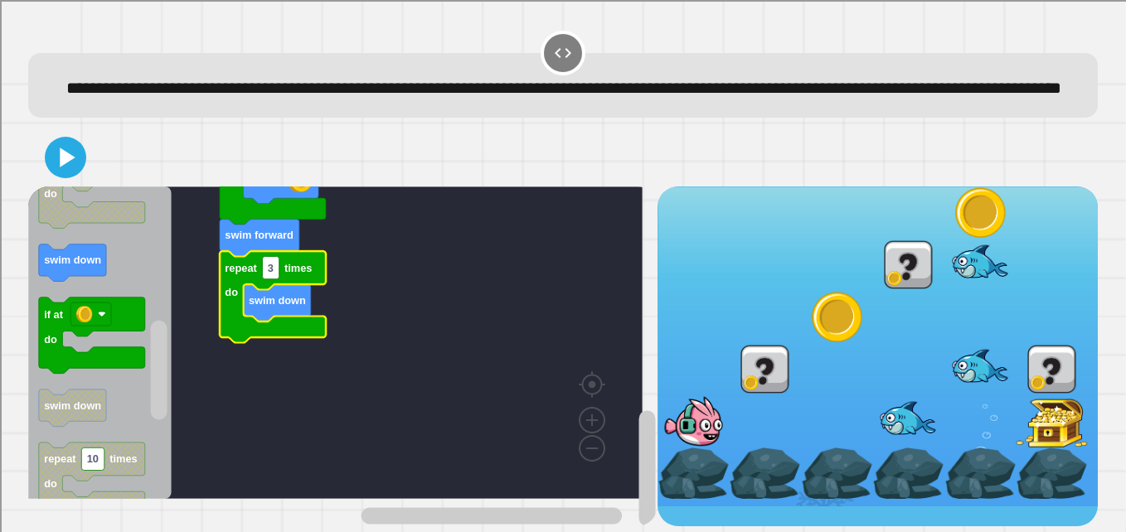
click at [638, 435] on rect "Blockly Workspace" at bounding box center [646, 469] width 17 height 116
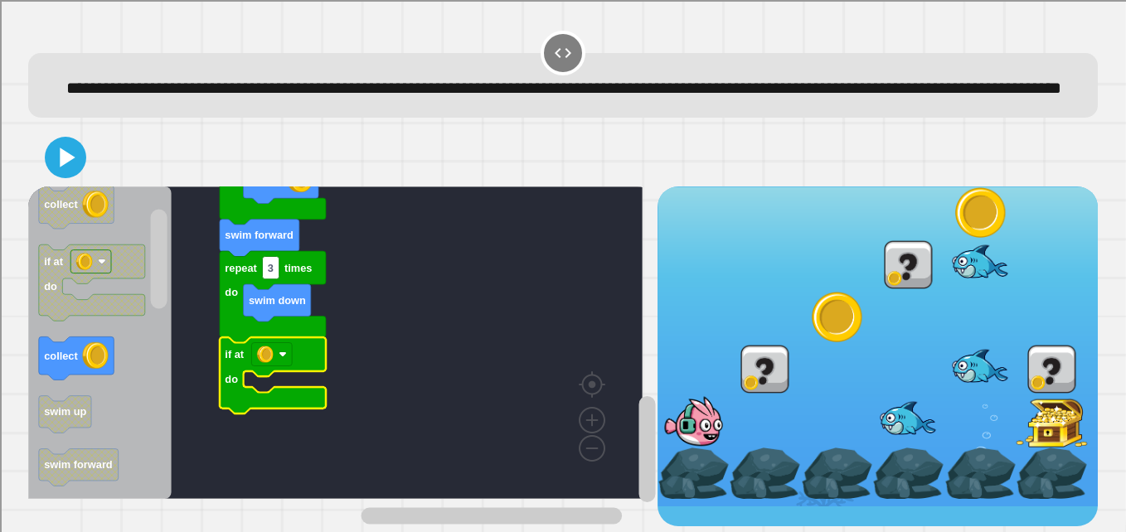
click at [144, 254] on div "when clicked collect collect swim forward swim up if at do swim forward swim up…" at bounding box center [342, 357] width 629 height 340
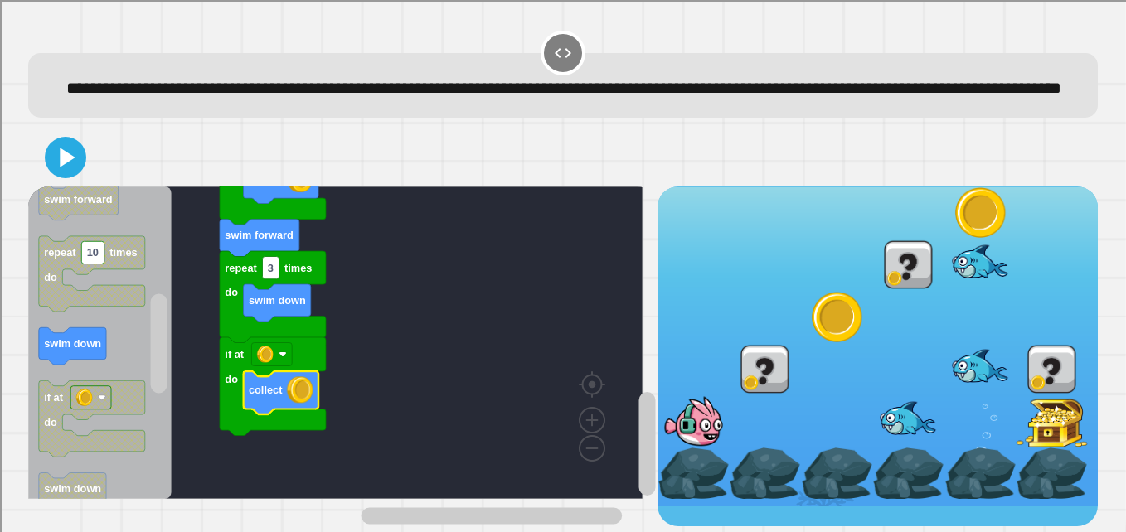
click at [154, 346] on rect "Blockly Workspace" at bounding box center [159, 344] width 17 height 100
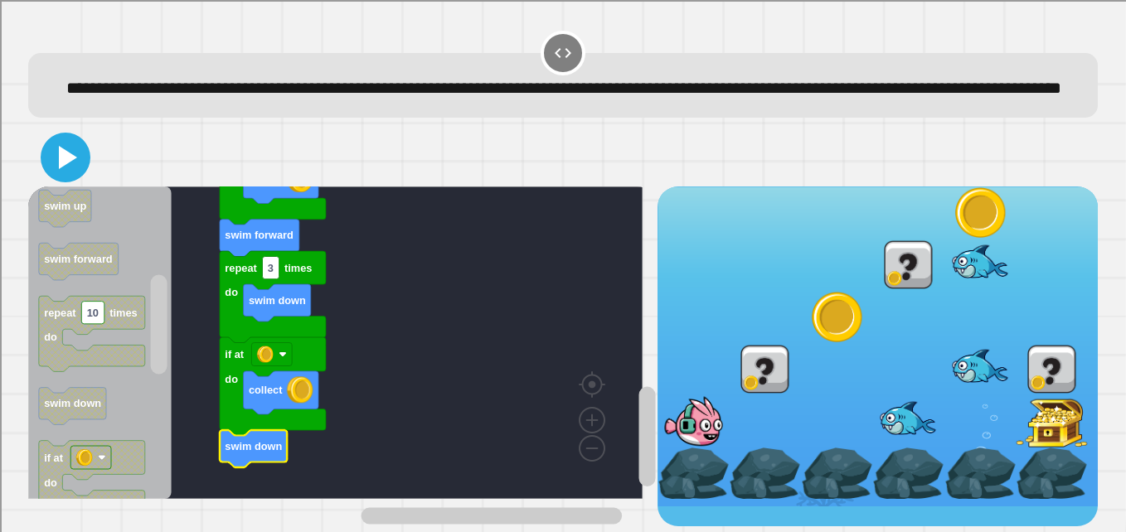
click at [75, 153] on icon at bounding box center [66, 158] width 40 height 40
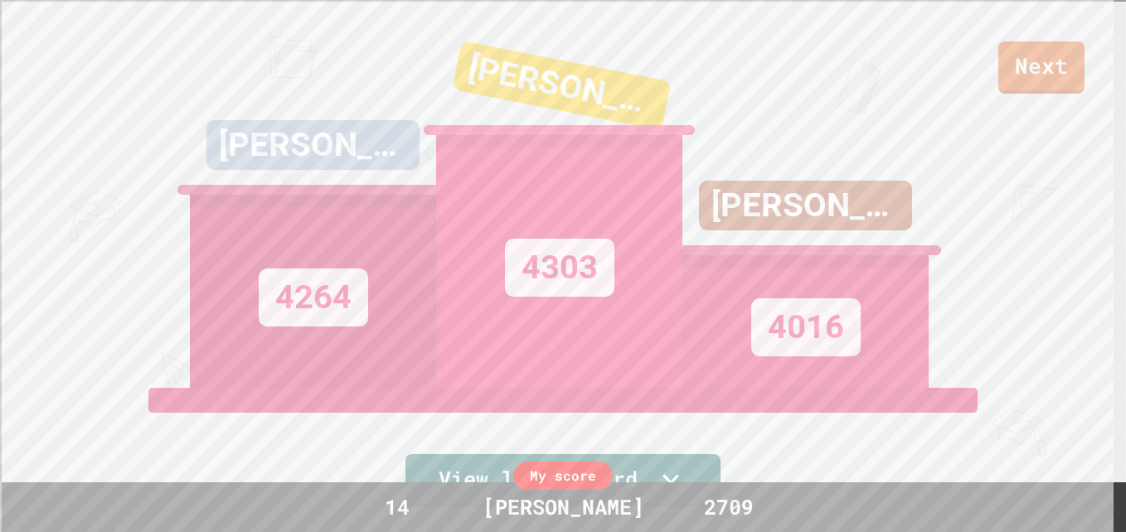
click at [1047, 70] on link "Next" at bounding box center [1041, 67] width 86 height 52
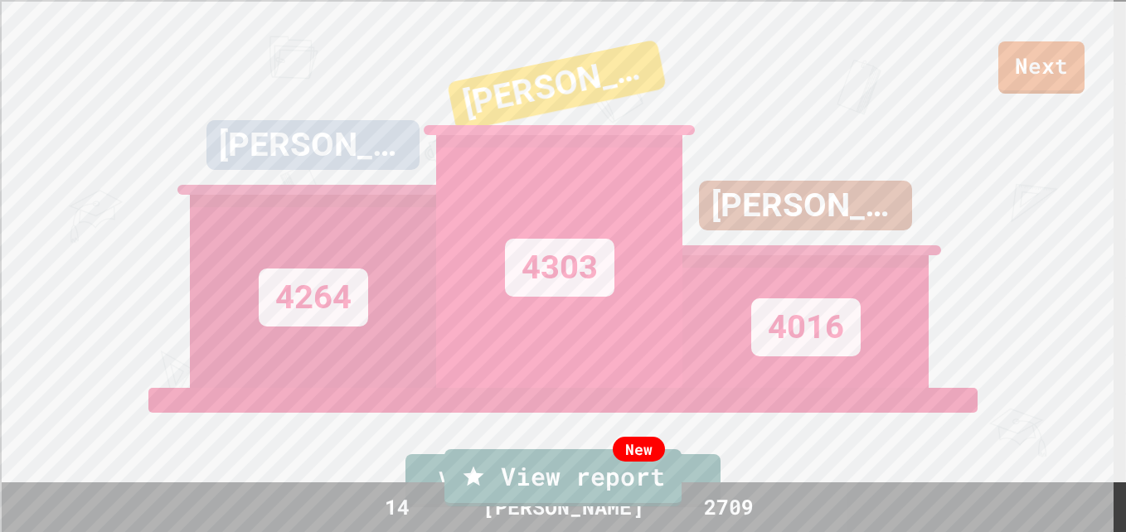
click at [655, 464] on link "New View report" at bounding box center [562, 477] width 237 height 57
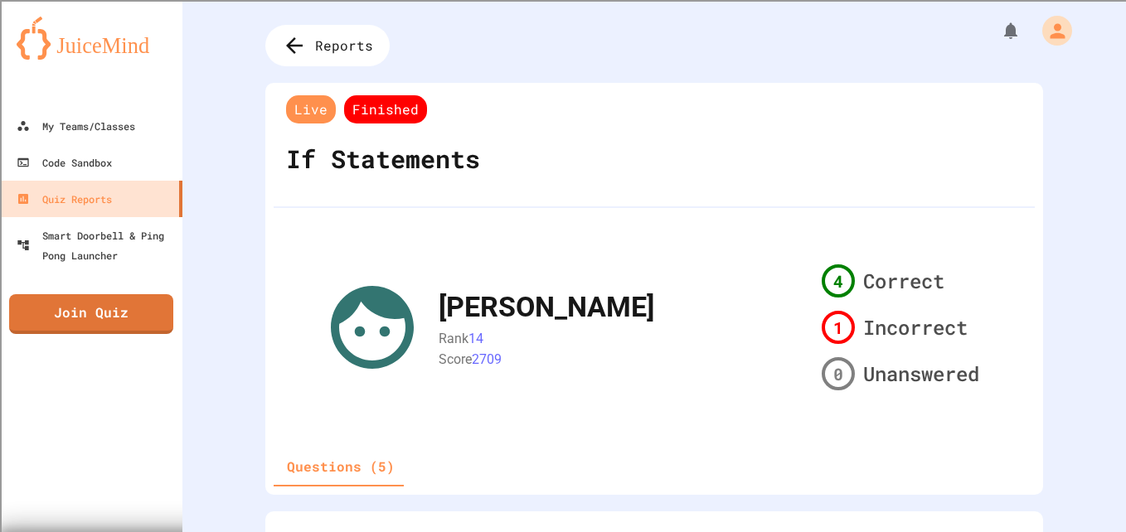
click at [1037, 333] on div "Reports Live Finished If Statements VAUGHN Rank 14 Score 2709 4 Correct 1 Incor…" at bounding box center [654, 266] width 944 height 532
click at [309, 51] on div "Reports" at bounding box center [327, 45] width 124 height 41
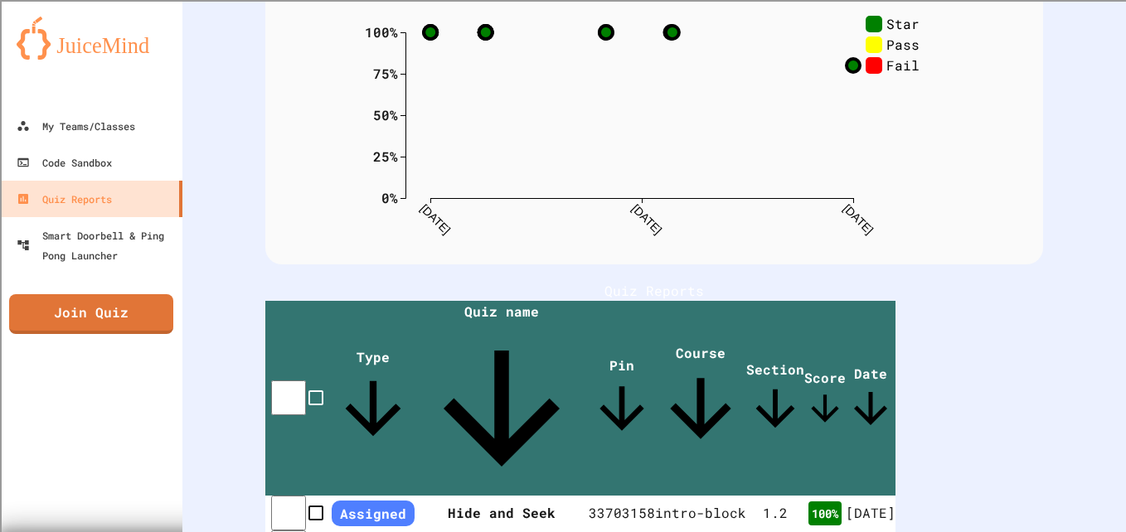
scroll to position [154, 0]
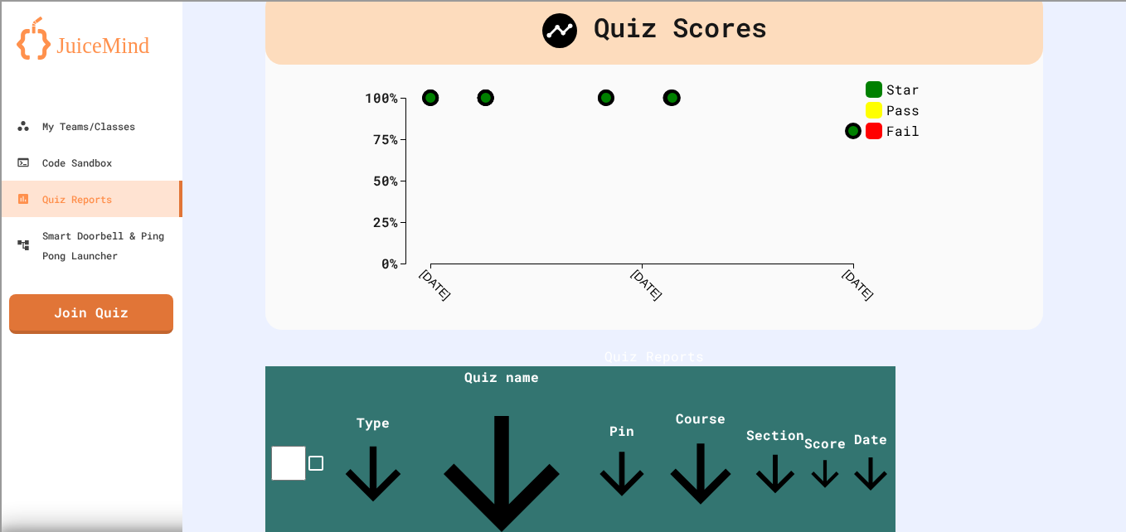
scroll to position [90, 0]
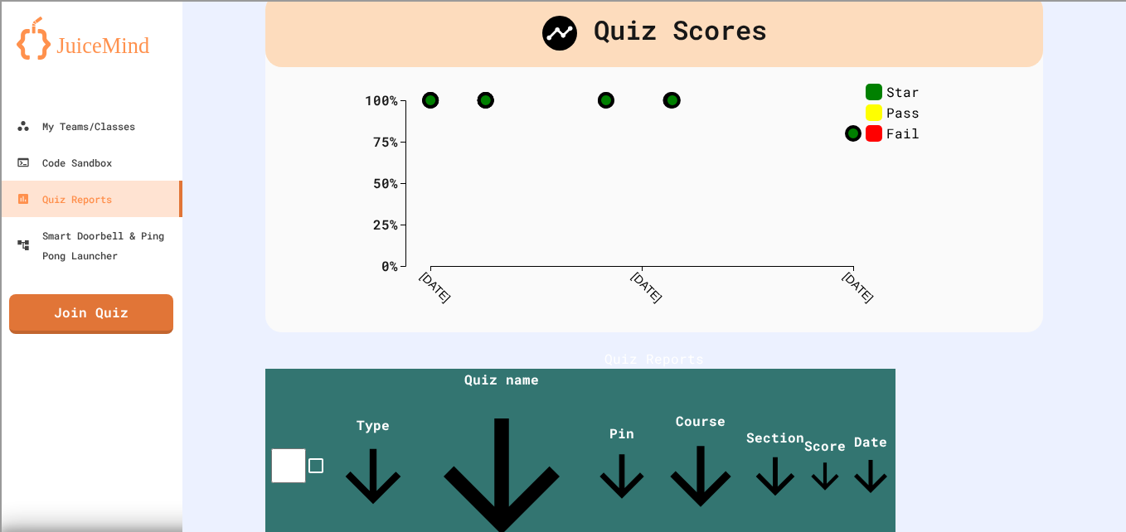
click at [886, 142] on icon "0% 25% 50% 75% 100% 9/22/25 9/26/25 9/29/25 Star Pass Fail" at bounding box center [654, 200] width 580 height 232
click at [852, 137] on circle at bounding box center [853, 133] width 13 height 13
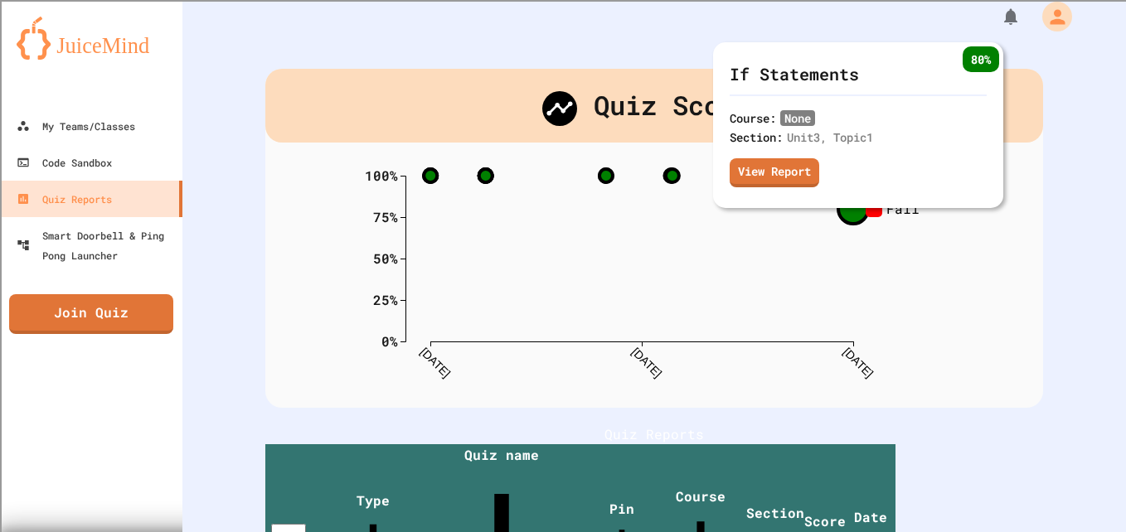
scroll to position [0, 0]
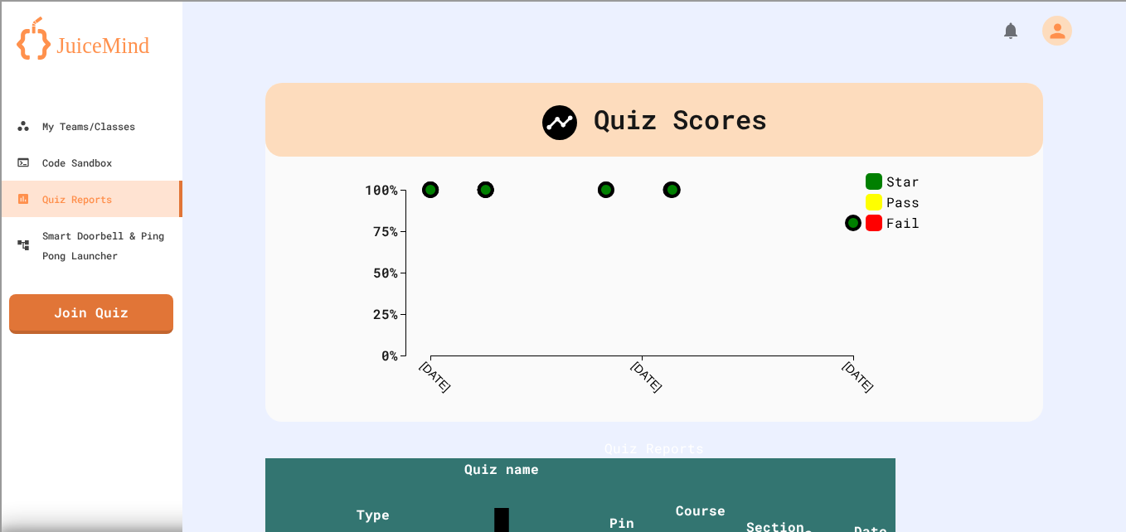
click at [871, 224] on rect at bounding box center [874, 223] width 17 height 17
click at [867, 202] on rect at bounding box center [874, 202] width 17 height 17
click at [870, 185] on rect at bounding box center [874, 181] width 17 height 17
click at [866, 226] on rect at bounding box center [874, 223] width 17 height 17
click at [853, 228] on circle at bounding box center [853, 222] width 13 height 13
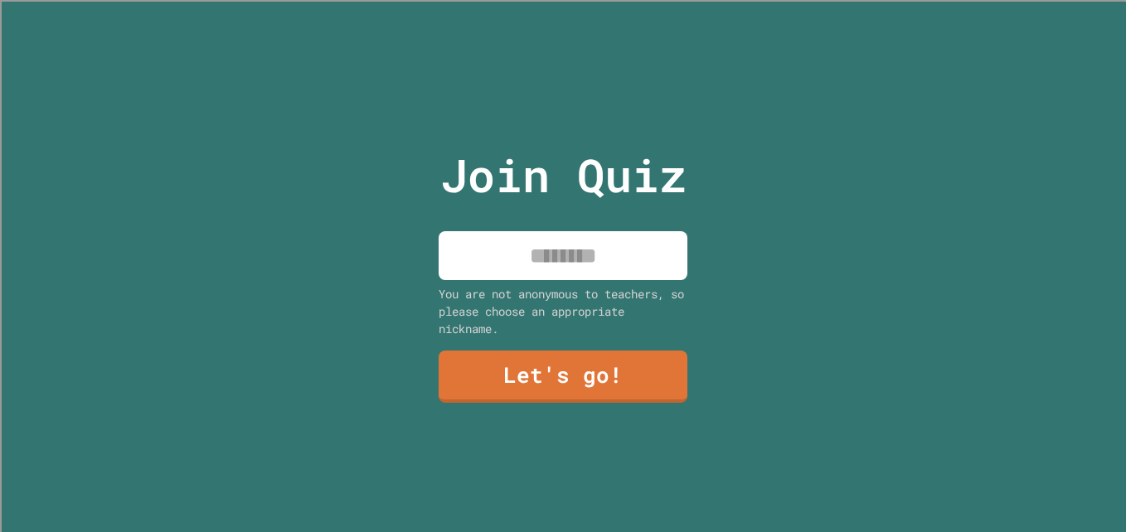
click at [558, 252] on input at bounding box center [563, 255] width 249 height 49
type input "******"
click at [663, 395] on link "Let's go!" at bounding box center [563, 377] width 249 height 52
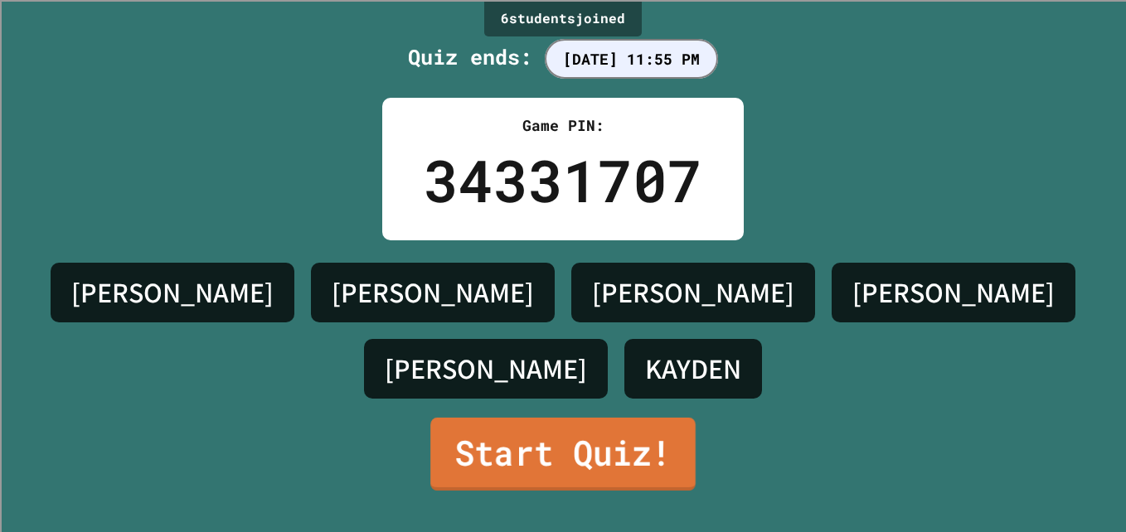
click at [599, 444] on link "Start Quiz!" at bounding box center [562, 454] width 265 height 73
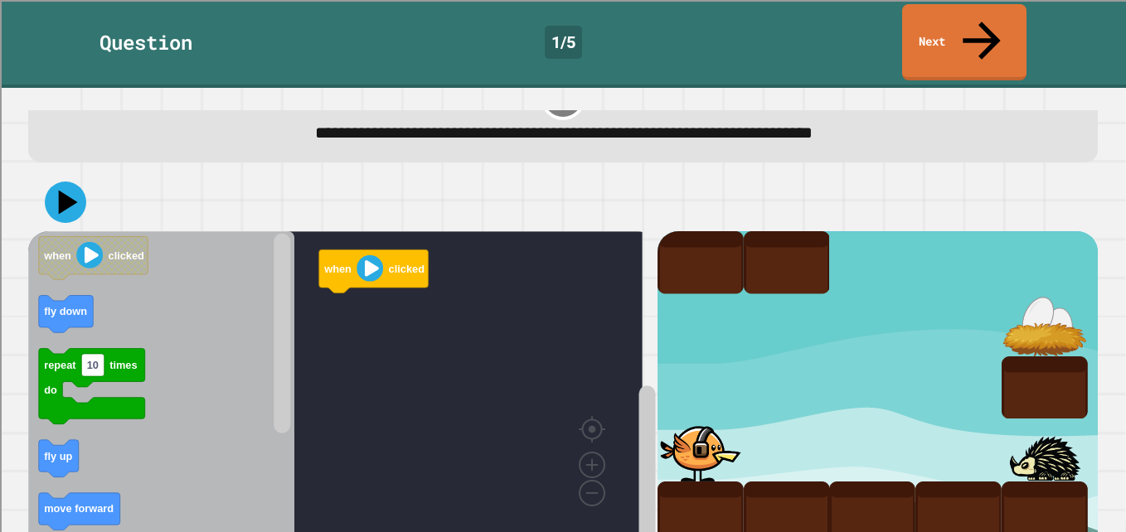
scroll to position [48, 0]
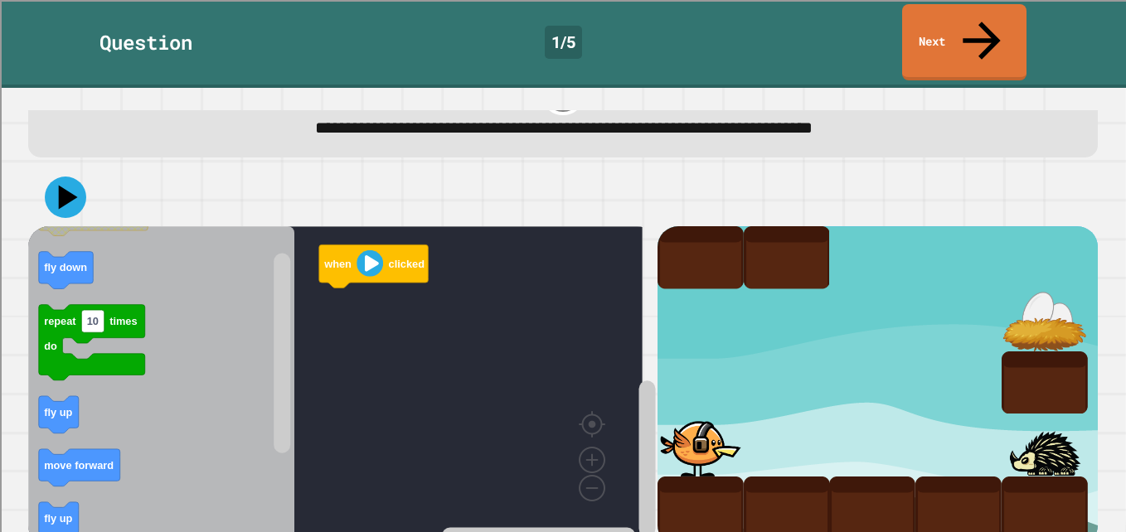
click at [350, 348] on div "when clicked when clicked fly down repeat 10 times do fly up move forward fly u…" at bounding box center [342, 386] width 629 height 320
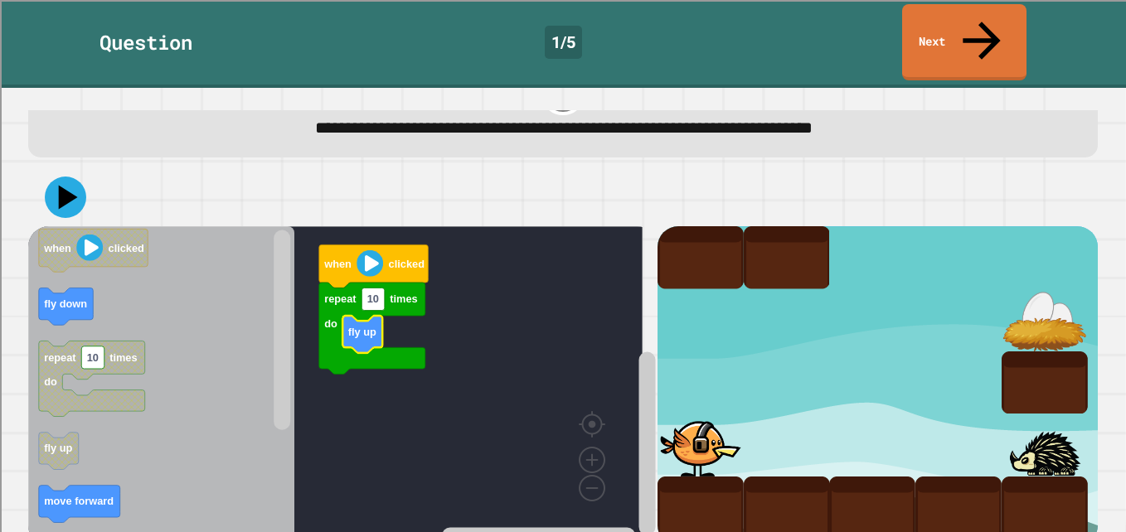
click at [376, 294] on text "10" at bounding box center [373, 300] width 12 height 12
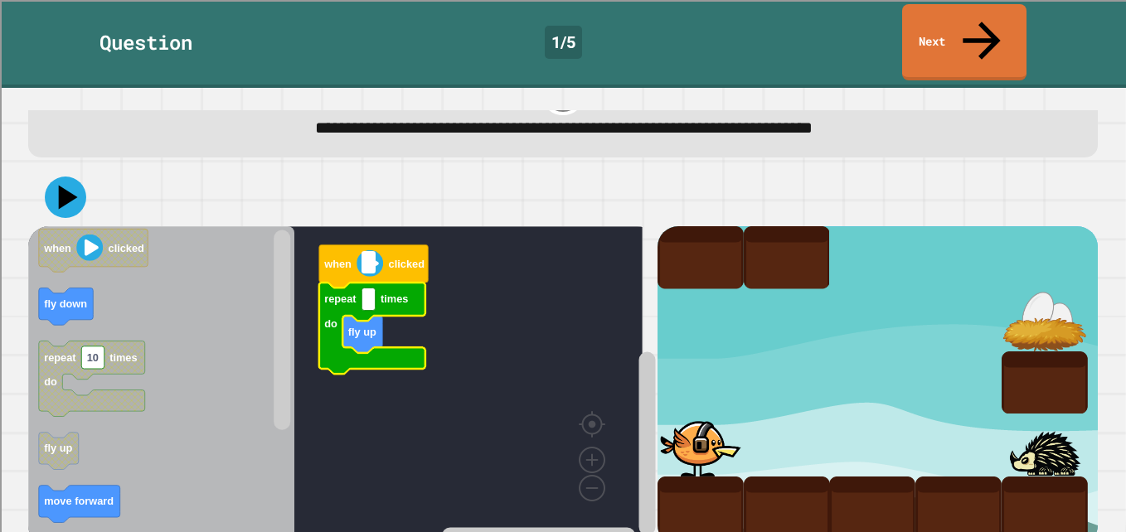
type input "*"
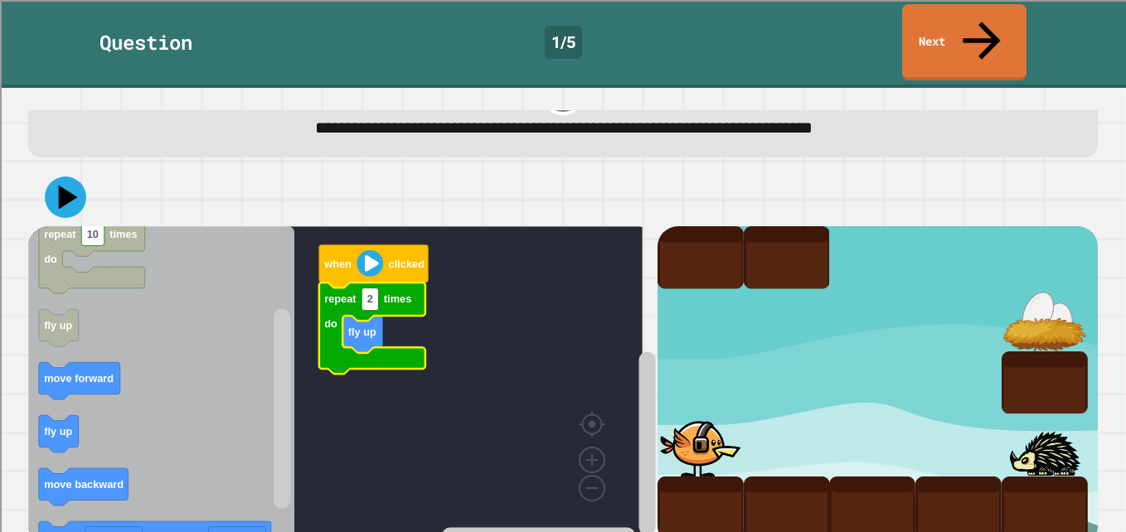
click at [327, 403] on div "when clicked repeat 2 times do fly up when clicked fly down repeat 10 times do …" at bounding box center [342, 386] width 629 height 320
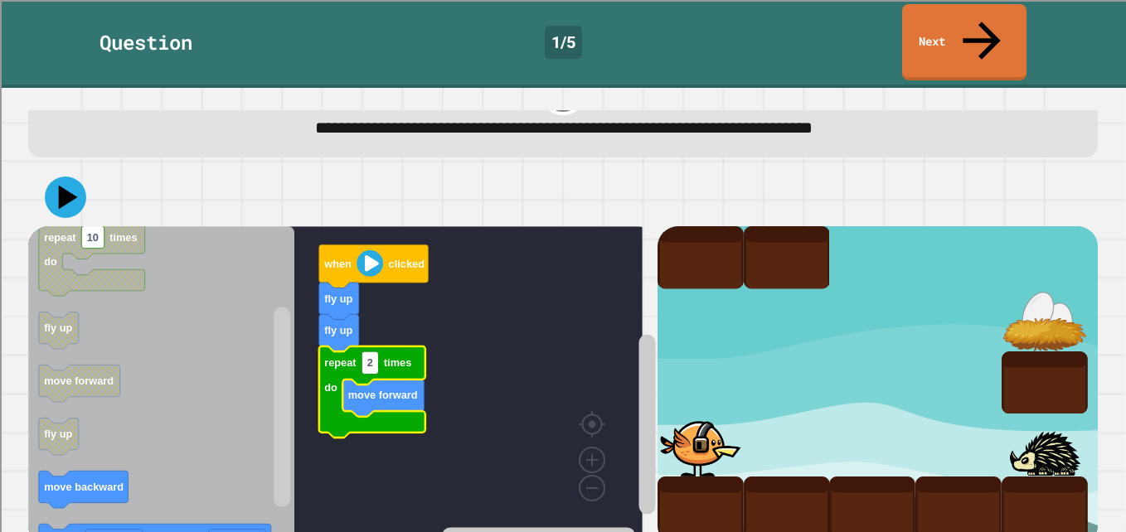
click at [379, 347] on icon "Blockly Workspace" at bounding box center [372, 392] width 106 height 91
click at [374, 352] on rect "Blockly Workspace" at bounding box center [370, 363] width 17 height 22
type input "*"
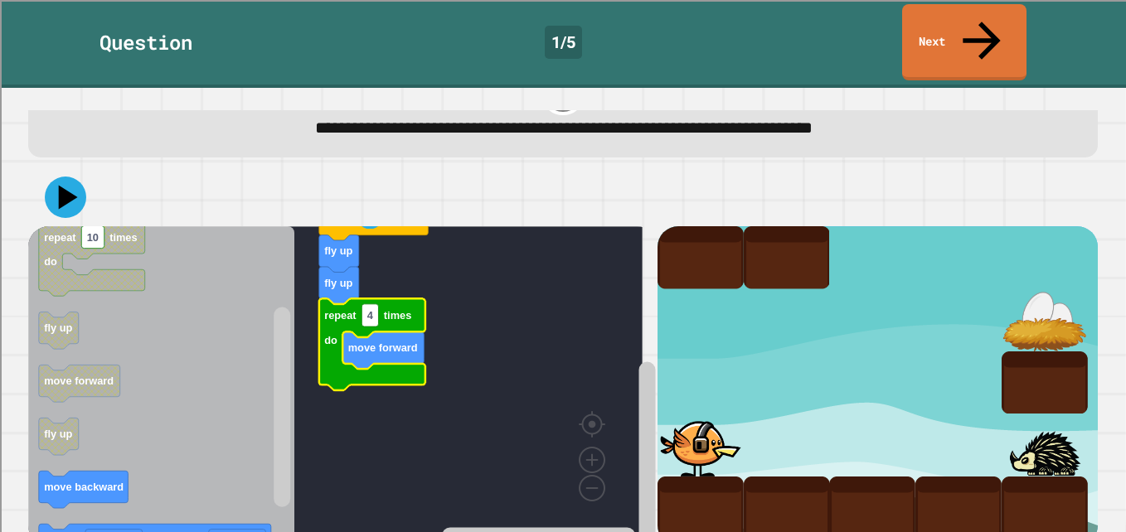
click at [619, 374] on div "when clicked fly up fly up repeat 4 times do move forward when clicked fly down…" at bounding box center [342, 386] width 629 height 320
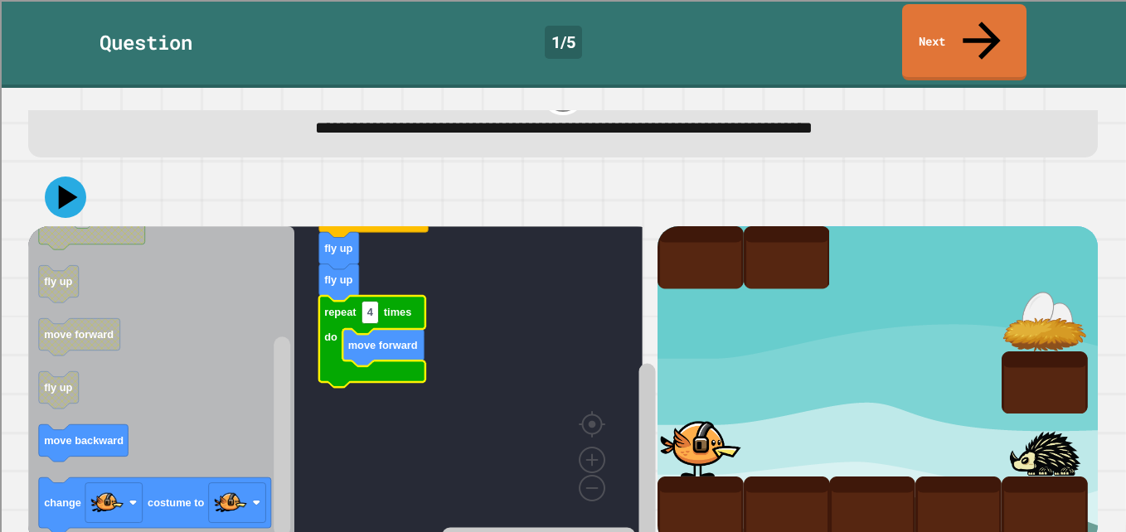
click at [282, 444] on rect "Blockly Workspace" at bounding box center [282, 437] width 17 height 200
click at [936, 28] on link "Next" at bounding box center [964, 41] width 123 height 80
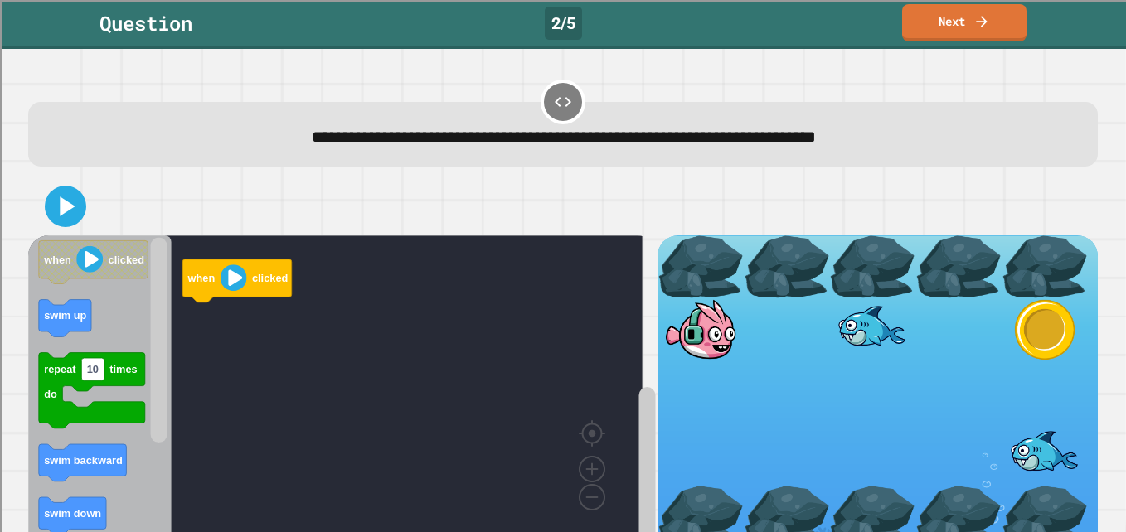
scroll to position [48, 0]
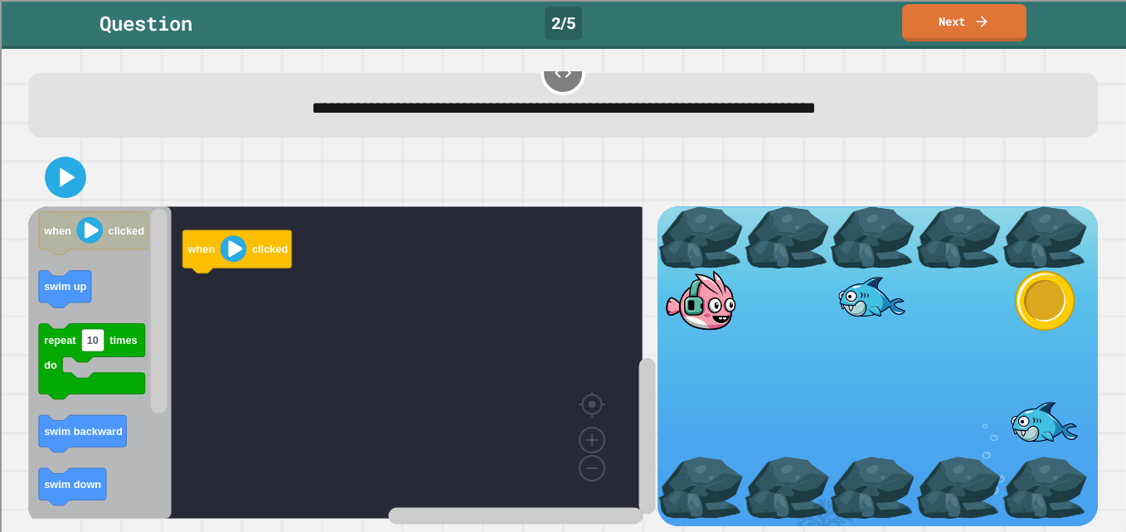
click at [751, 143] on div "when clicked when clicked swim up repeat 10 times do swim backward swim down co…" at bounding box center [562, 338] width 1081 height 390
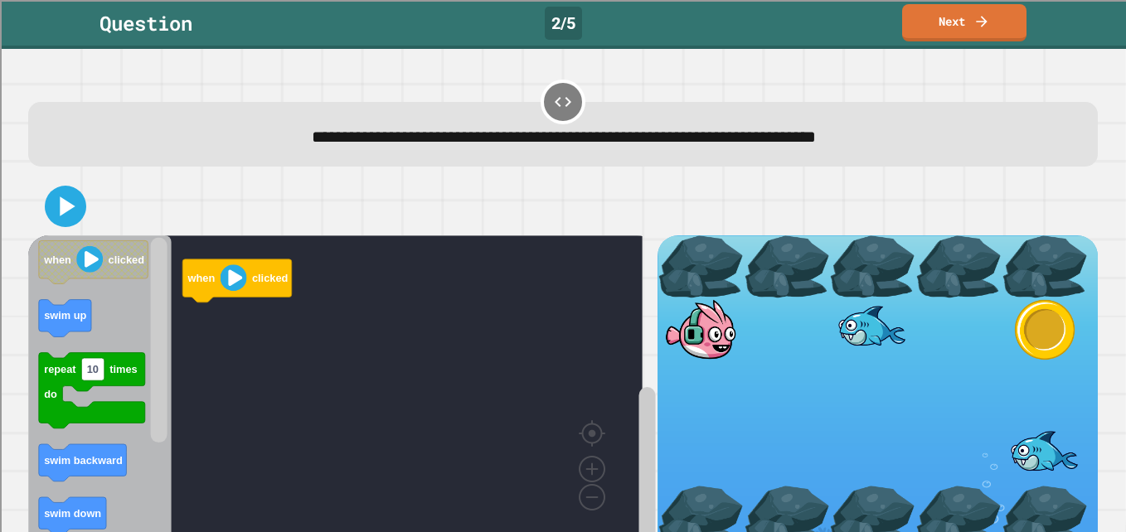
click at [541, 99] on div at bounding box center [563, 102] width 45 height 45
click at [541, 104] on div at bounding box center [563, 102] width 45 height 45
click at [541, 109] on div at bounding box center [563, 102] width 45 height 45
click at [555, 101] on icon at bounding box center [563, 102] width 17 height 10
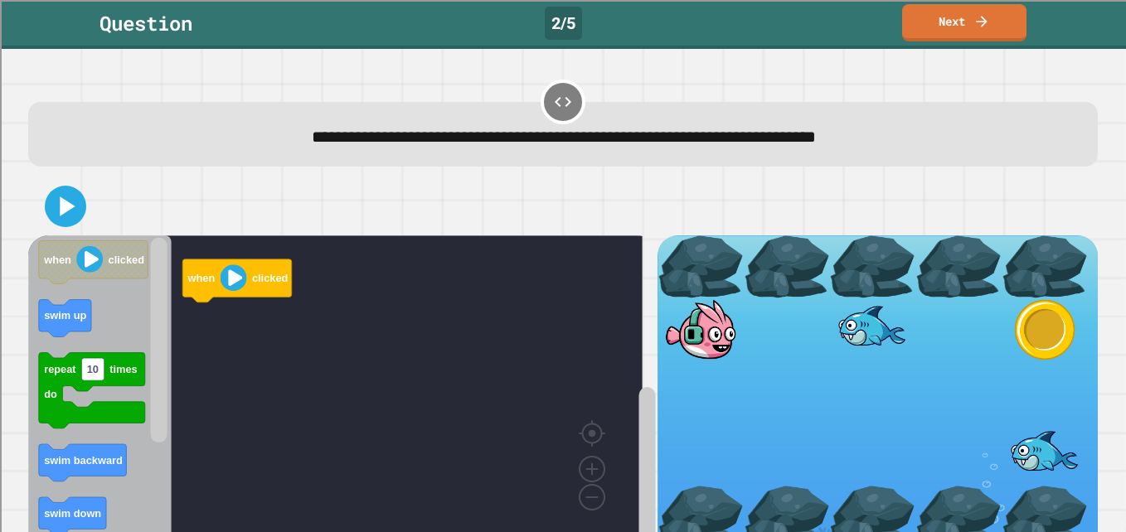
click at [555, 101] on icon at bounding box center [563, 102] width 17 height 10
click at [71, 221] on icon at bounding box center [66, 207] width 40 height 40
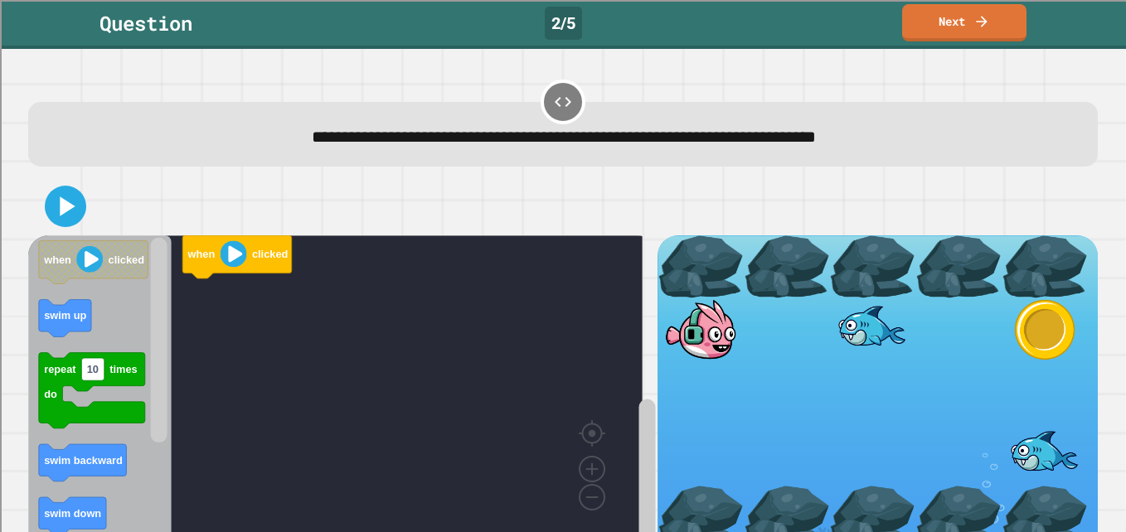
click at [638, 436] on rect "Blockly Workspace" at bounding box center [646, 478] width 17 height 157
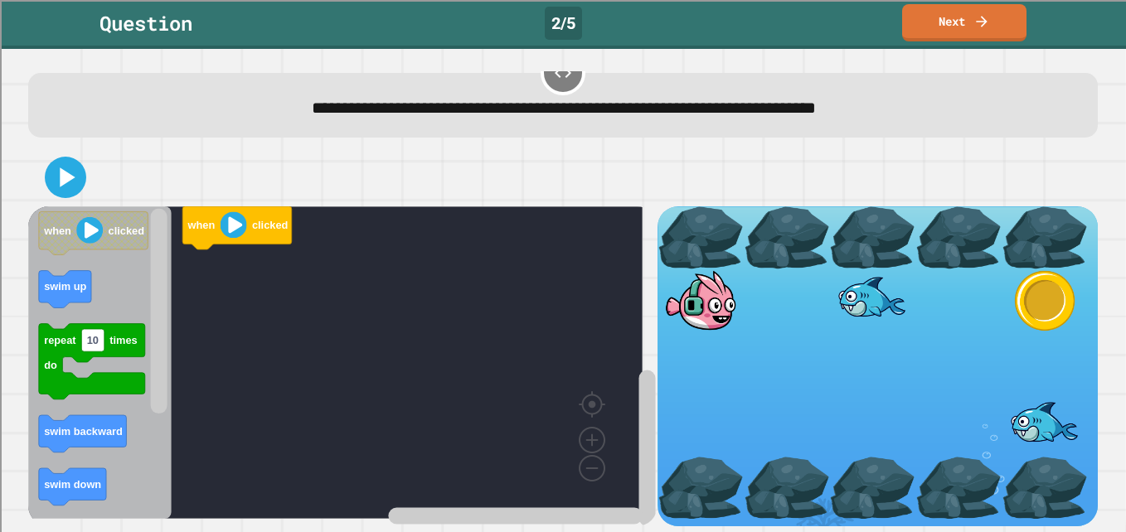
scroll to position [48, 0]
click at [643, 362] on rect "Blockly Workspace" at bounding box center [647, 380] width 21 height 291
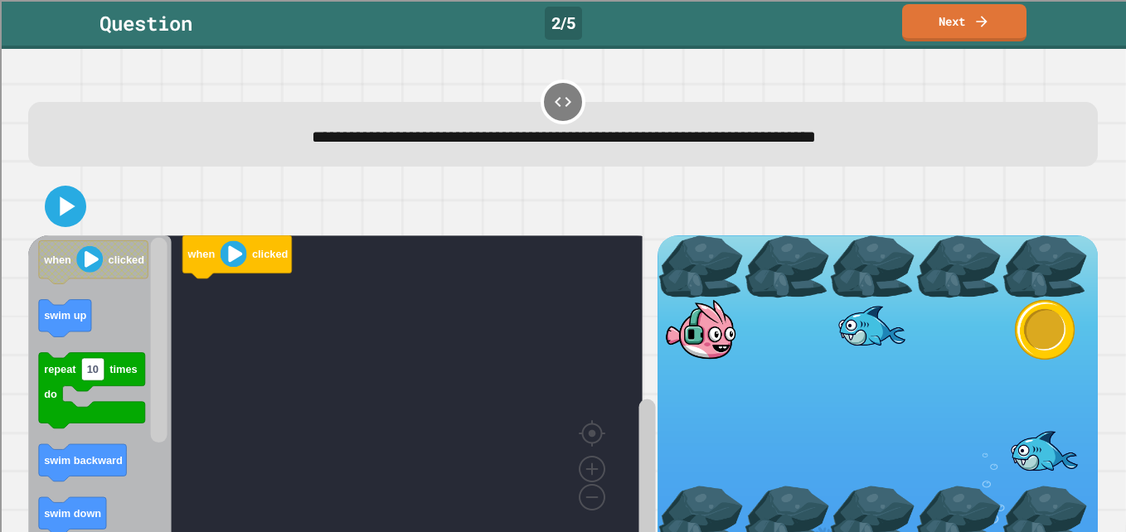
click at [541, 101] on div at bounding box center [563, 102] width 45 height 45
click at [541, 100] on div at bounding box center [563, 102] width 45 height 45
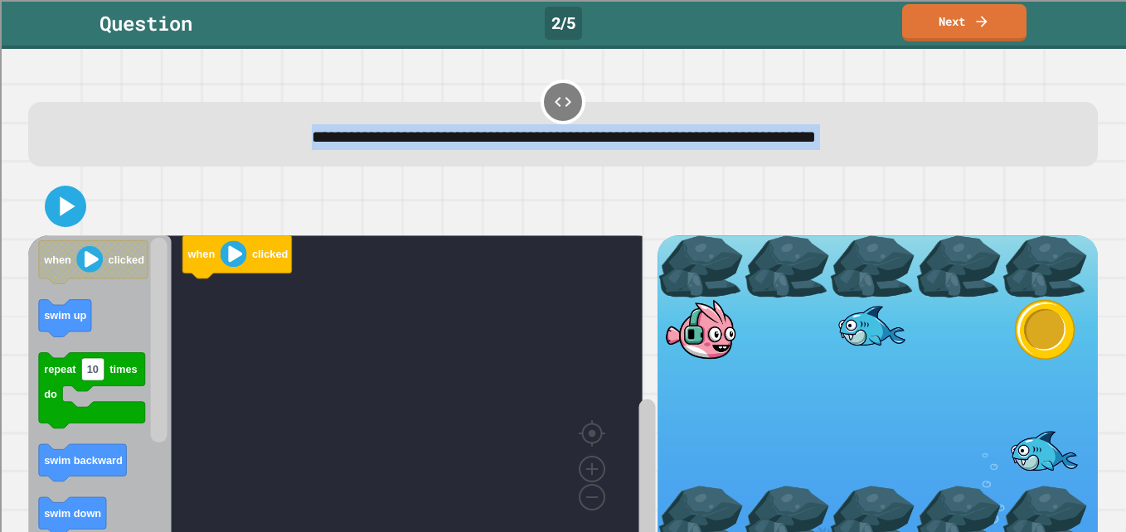
click at [541, 100] on div at bounding box center [563, 102] width 45 height 45
drag, startPoint x: 540, startPoint y: 100, endPoint x: 527, endPoint y: 198, distance: 98.6
click at [527, 198] on div at bounding box center [563, 206] width 1070 height 58
